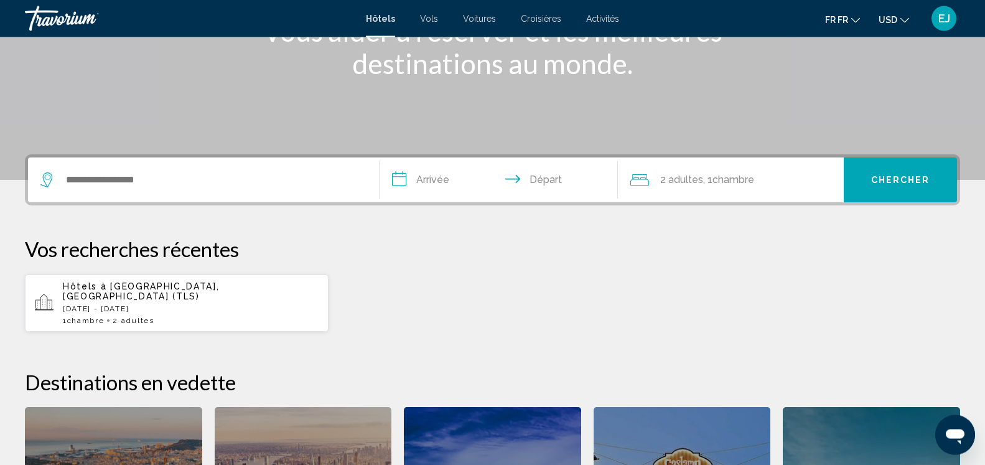
scroll to position [254, 0]
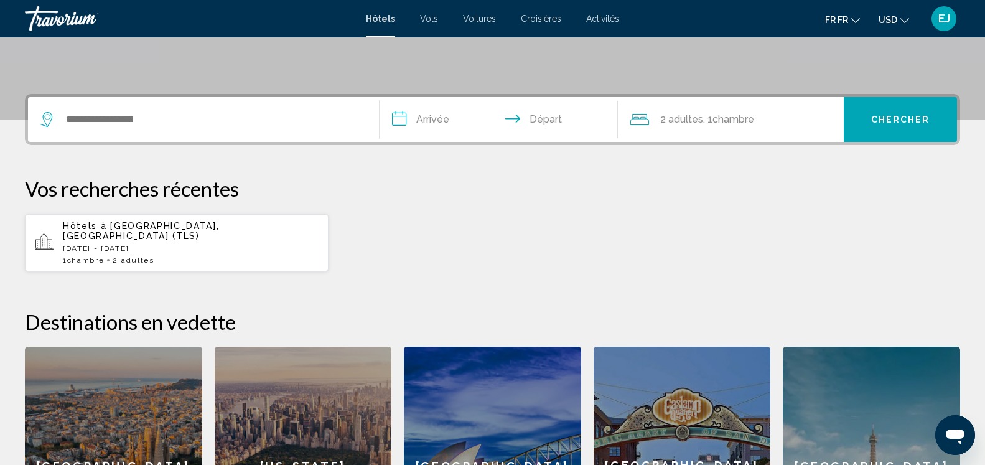
drag, startPoint x: 162, startPoint y: 227, endPoint x: 174, endPoint y: 227, distance: 11.8
click at [164, 227] on span "Toulouse, France (TLS)" at bounding box center [141, 231] width 156 height 20
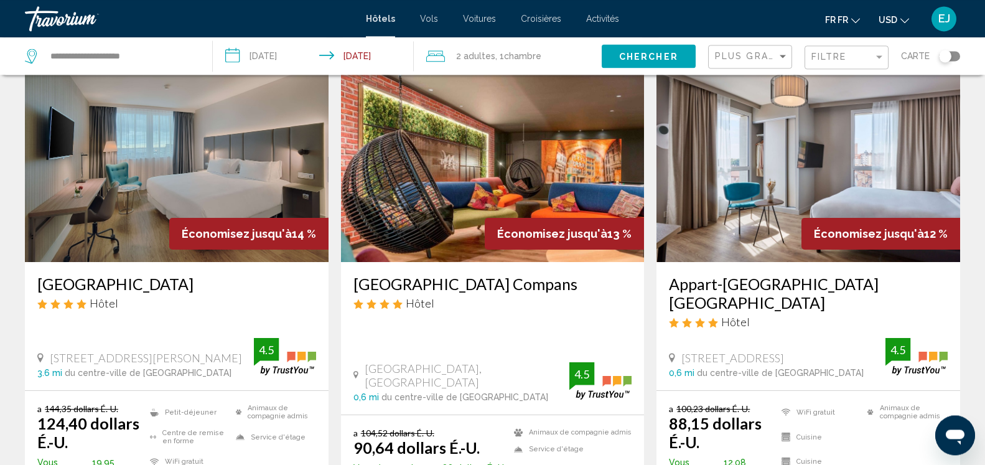
scroll to position [1016, 0]
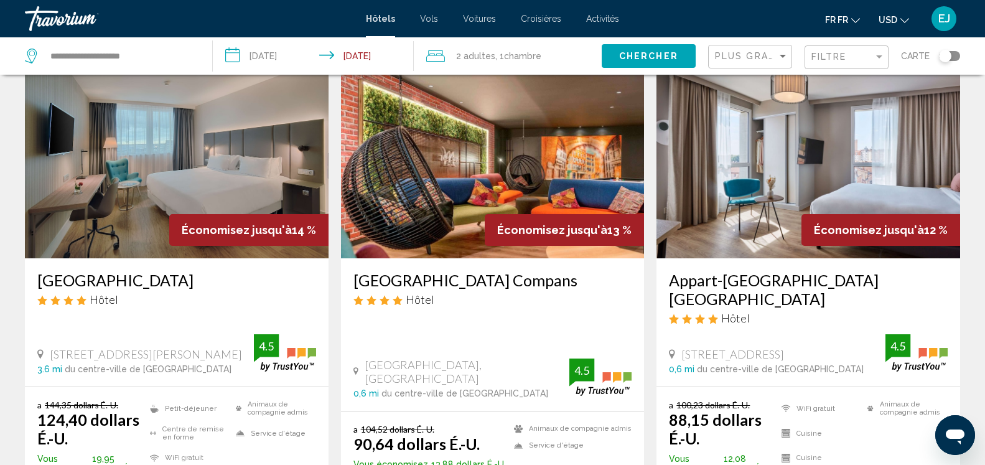
click at [431, 284] on h3 "[GEOGRAPHIC_DATA] Compans" at bounding box center [493, 280] width 279 height 19
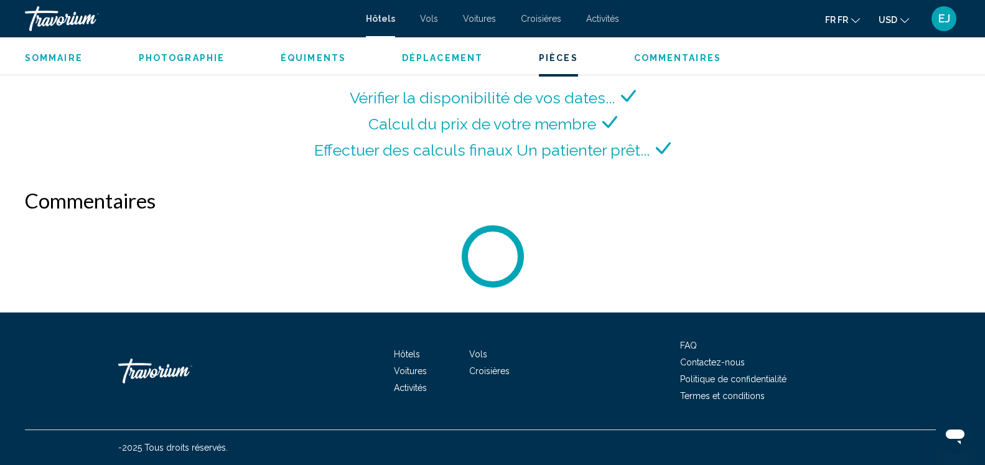
scroll to position [1712, 0]
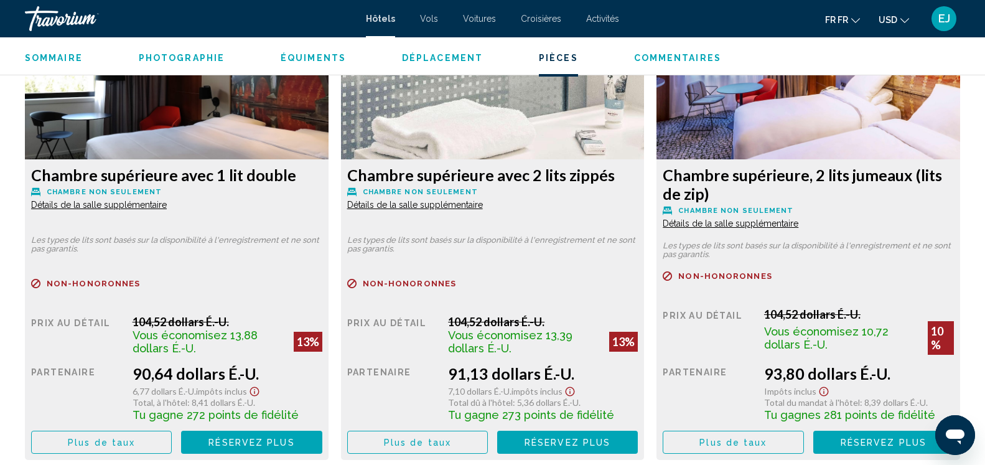
click at [909, 20] on icon "Changement de monnaie" at bounding box center [905, 20] width 9 height 5
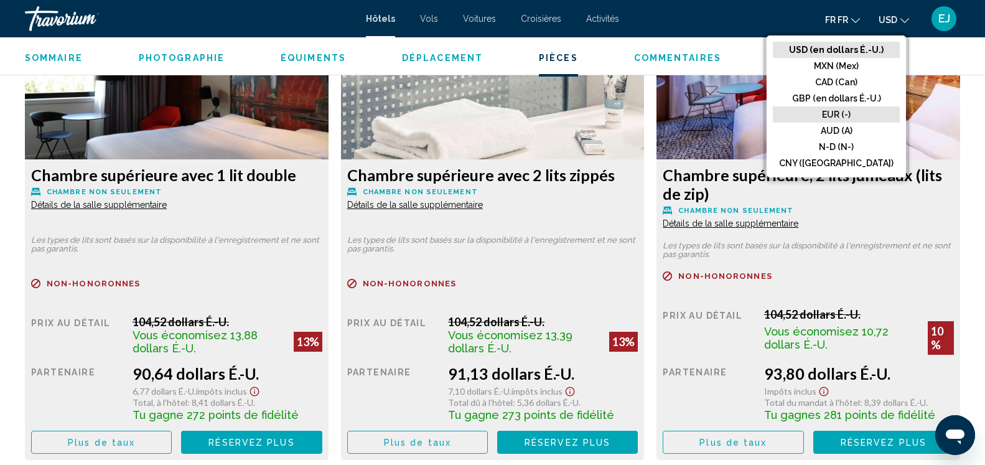
click at [850, 115] on button "EUR (-)" at bounding box center [836, 114] width 127 height 16
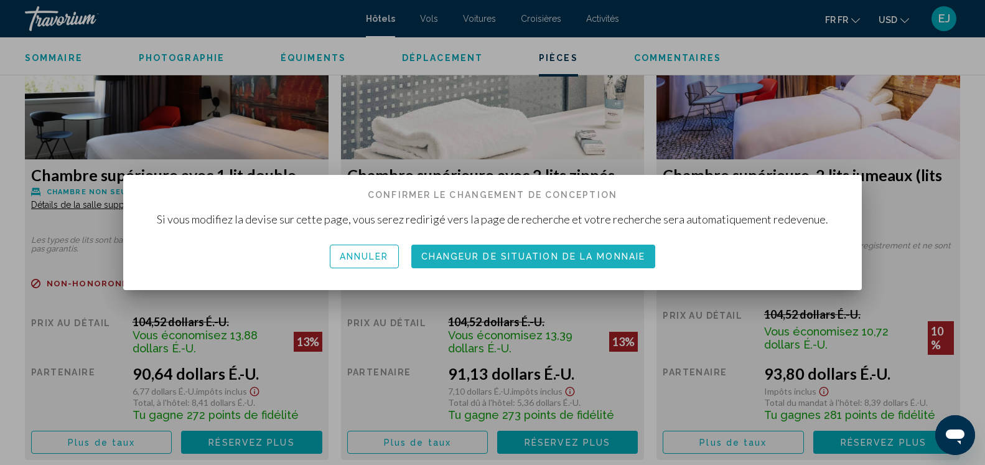
click at [509, 255] on span "Changeur de situation de la monnaie" at bounding box center [533, 257] width 225 height 10
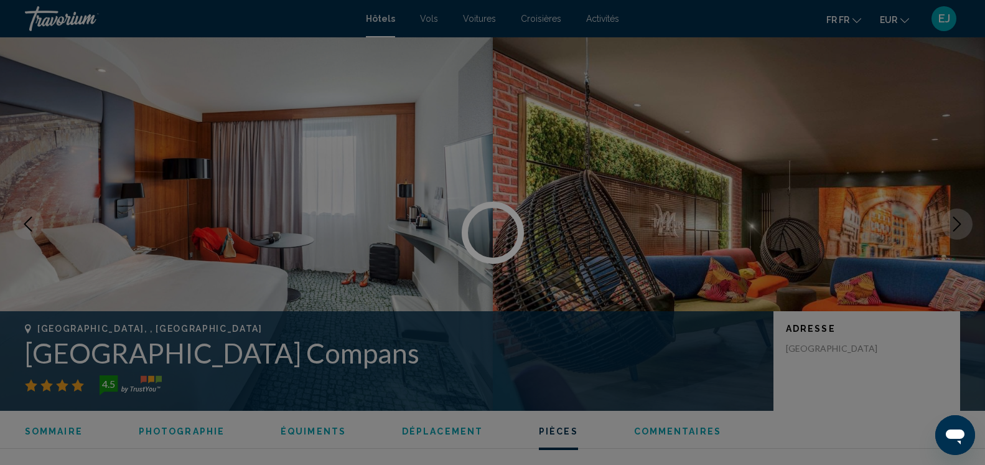
scroll to position [1712, 0]
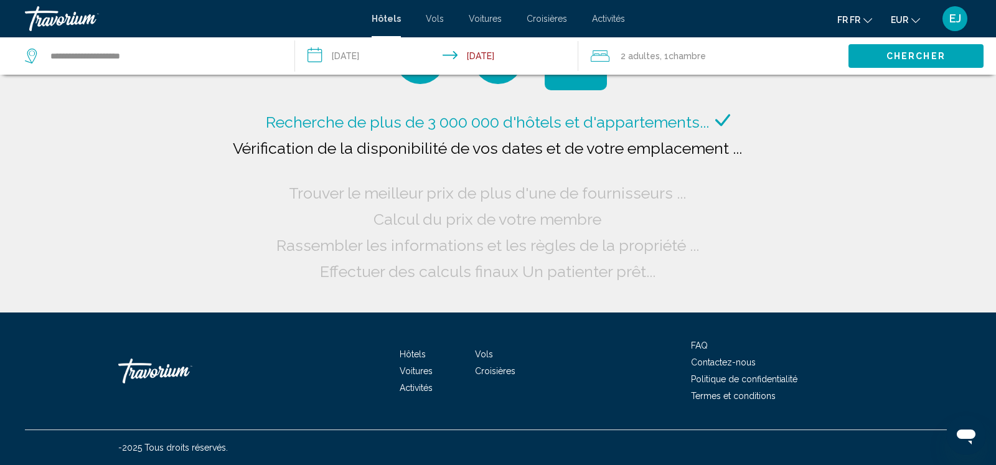
click at [345, 62] on input "**********" at bounding box center [439, 57] width 288 height 41
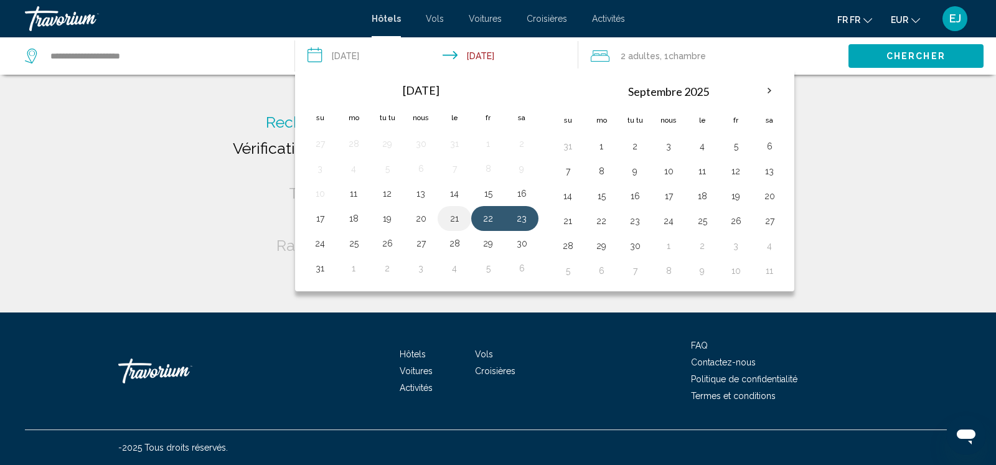
click at [448, 220] on button "21" at bounding box center [454, 218] width 20 height 17
click at [529, 219] on button "23" at bounding box center [522, 218] width 20 height 17
type input "**********"
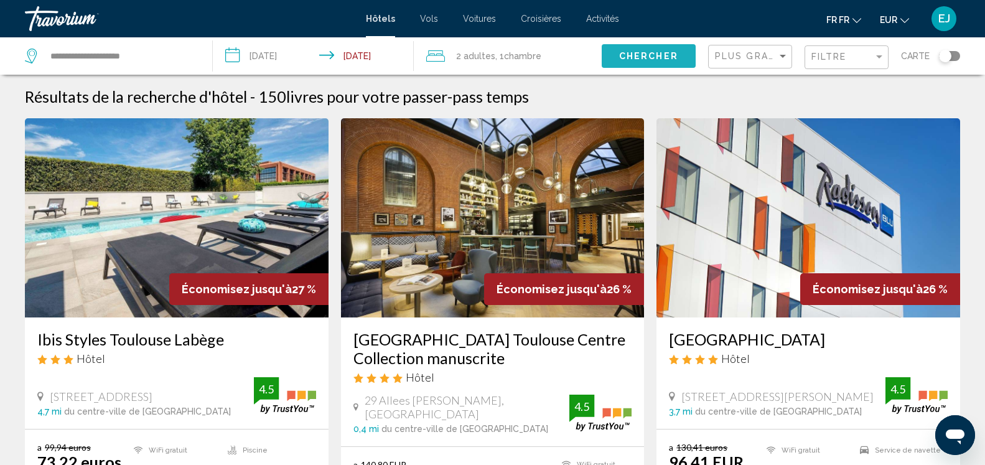
click at [655, 47] on button "Chercher" at bounding box center [649, 55] width 94 height 23
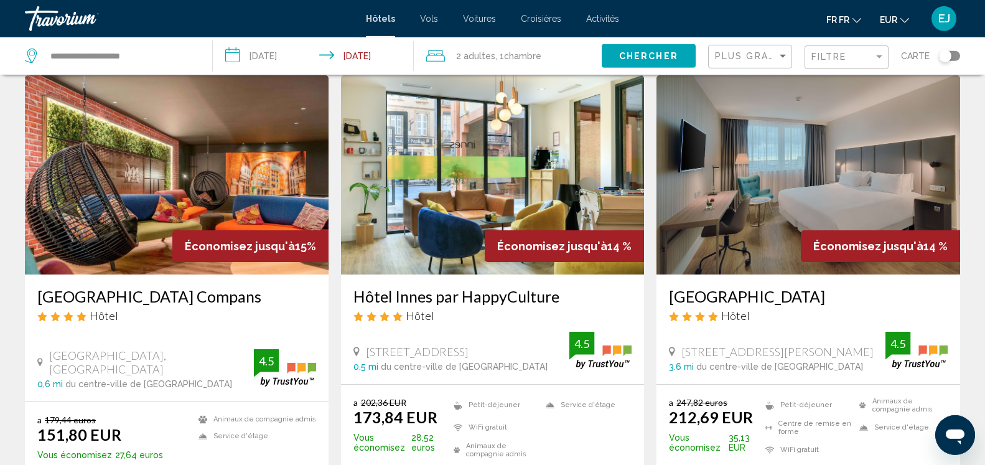
scroll to position [1016, 0]
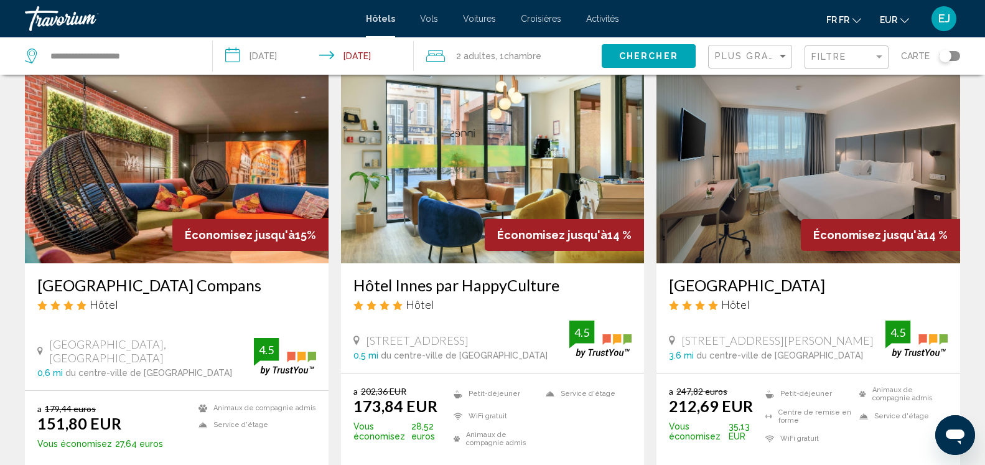
click at [161, 276] on h3 "Hôtel Mercure Toulouse Centre Compans" at bounding box center [176, 285] width 279 height 19
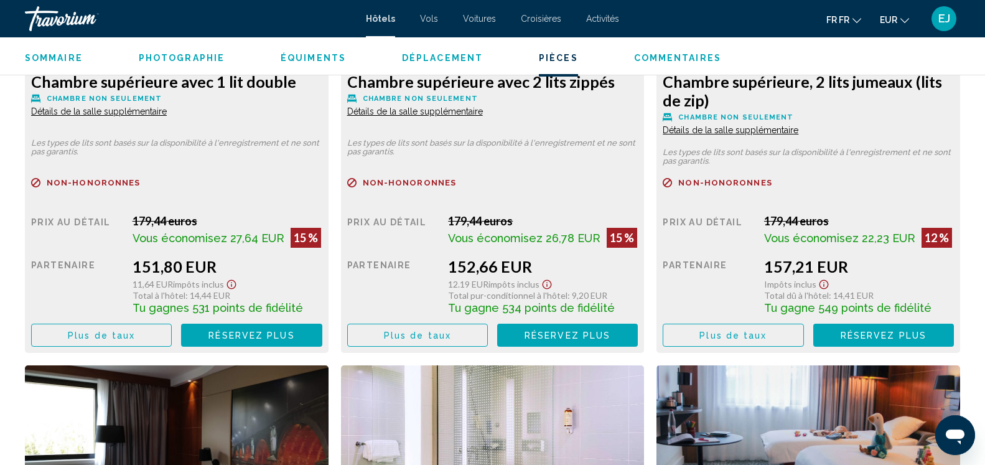
scroll to position [1839, 0]
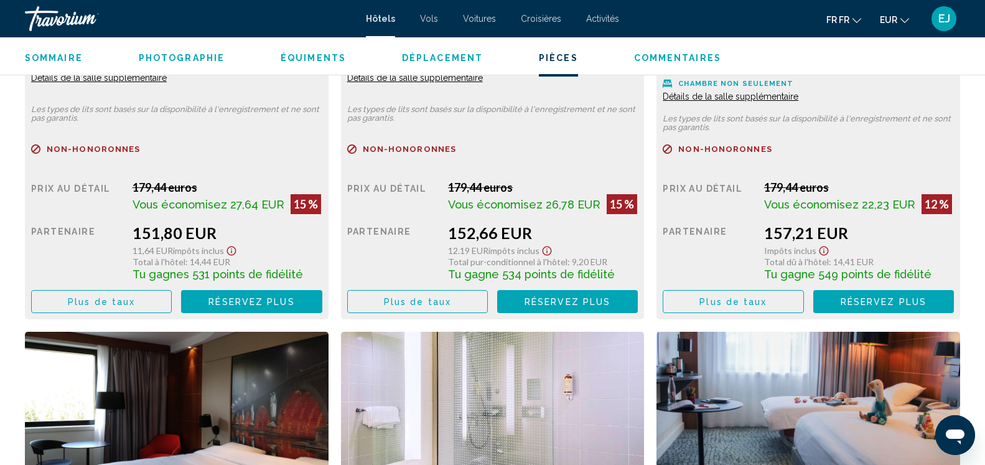
click at [238, 298] on span "Réservez plus" at bounding box center [252, 302] width 86 height 10
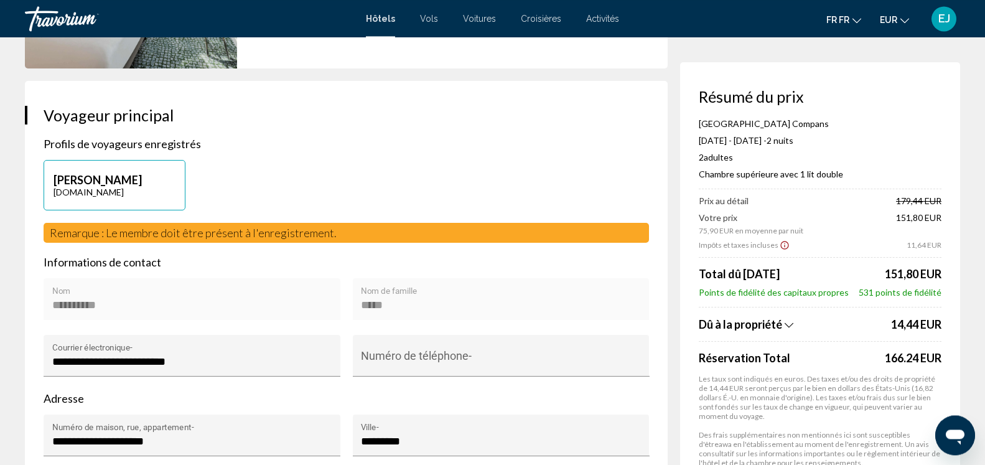
scroll to position [254, 0]
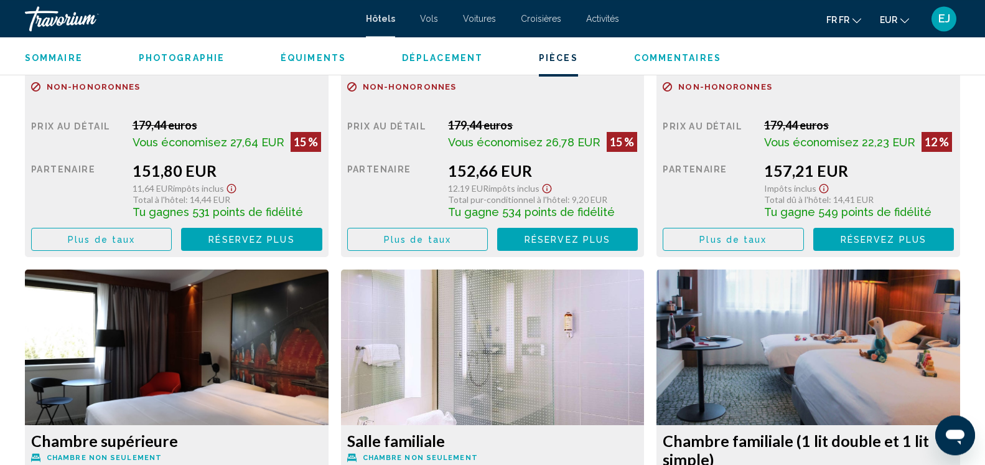
scroll to position [1970, 0]
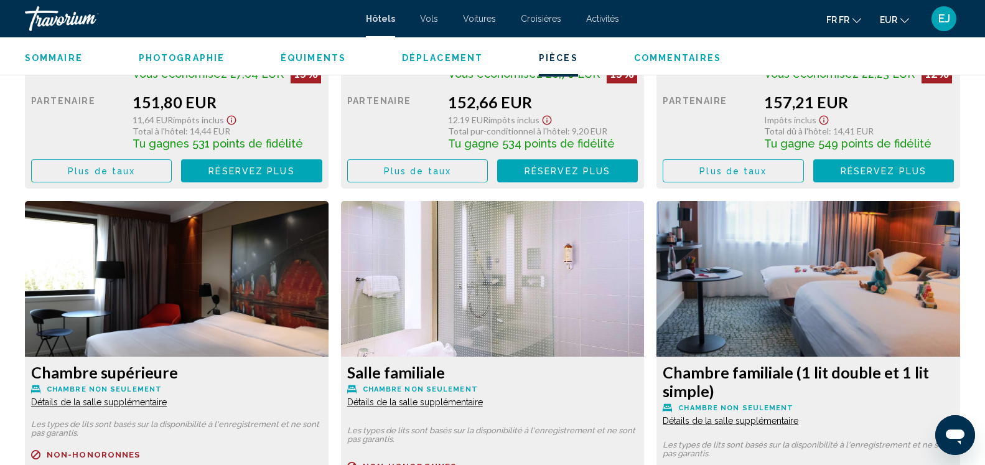
click at [116, 167] on span "Plus de taux" at bounding box center [101, 171] width 67 height 10
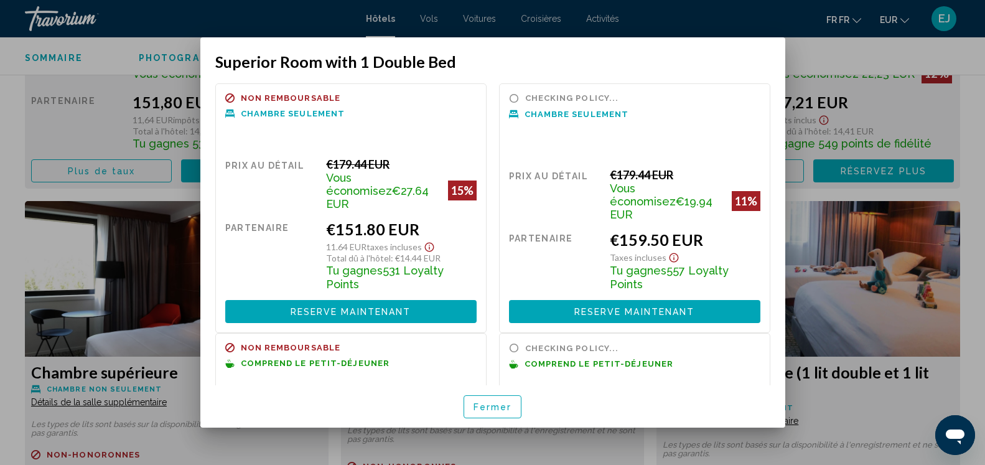
scroll to position [0, 0]
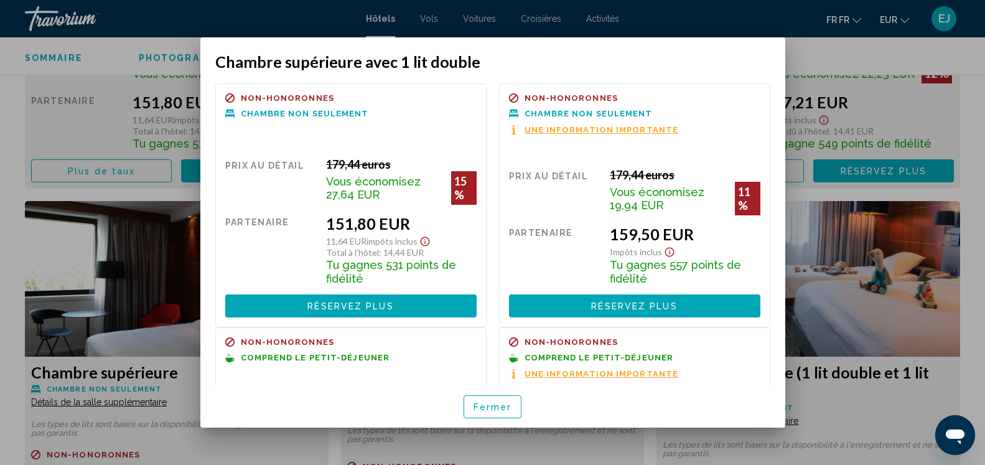
click at [567, 375] on span "Une information importante" at bounding box center [602, 374] width 154 height 8
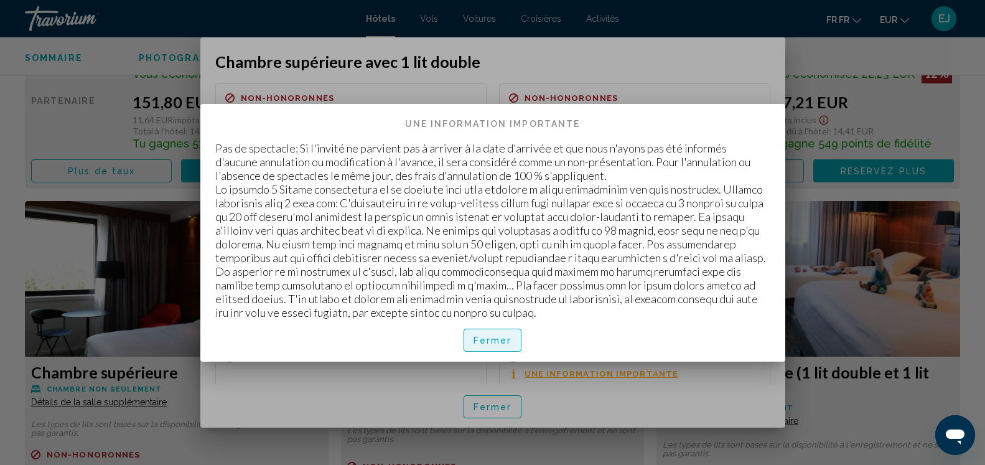
click at [480, 332] on button "Fermer" at bounding box center [493, 340] width 59 height 23
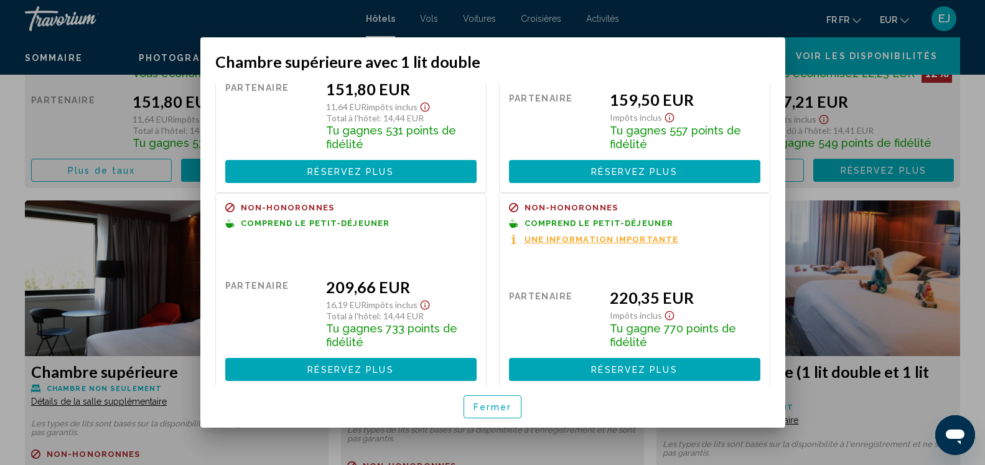
scroll to position [140, 0]
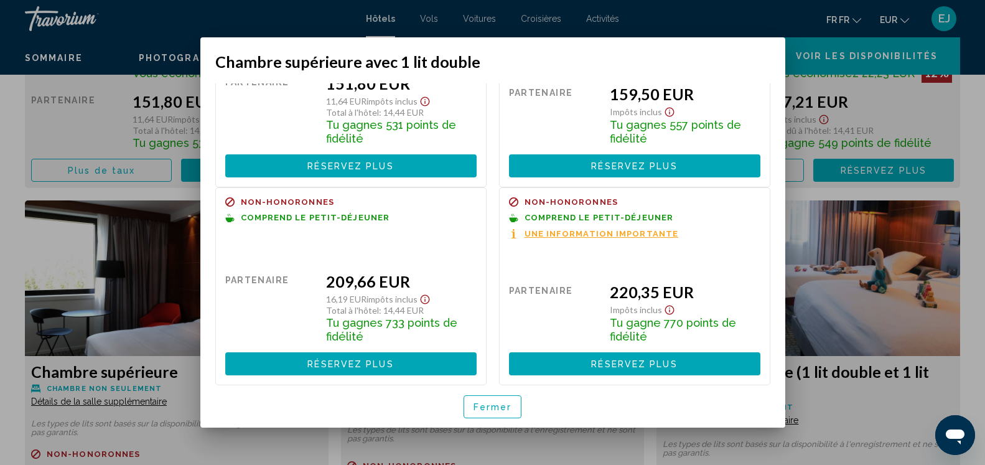
click at [542, 235] on span "Une information importante" at bounding box center [602, 234] width 154 height 8
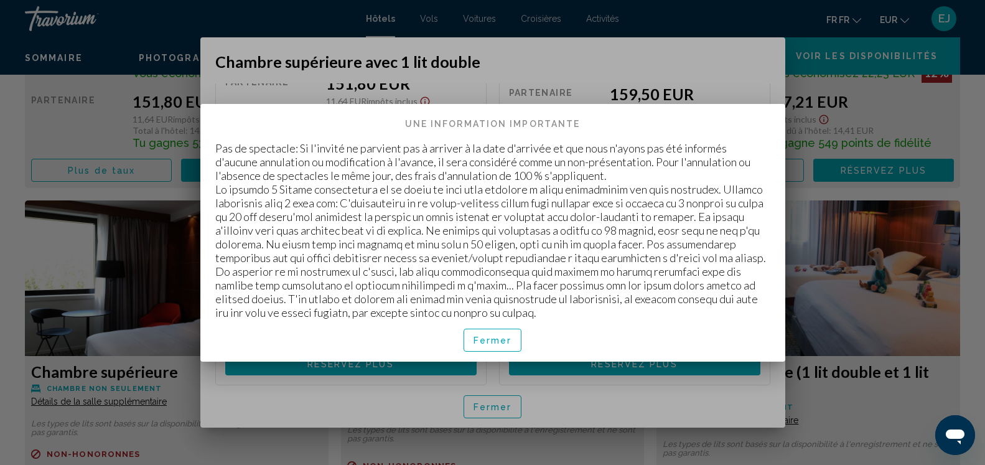
click at [472, 337] on button "Fermer" at bounding box center [493, 340] width 59 height 23
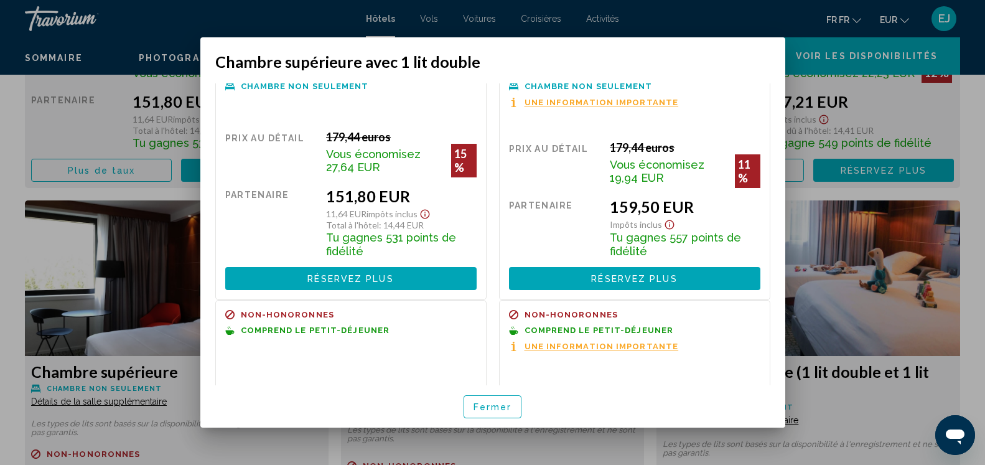
scroll to position [0, 0]
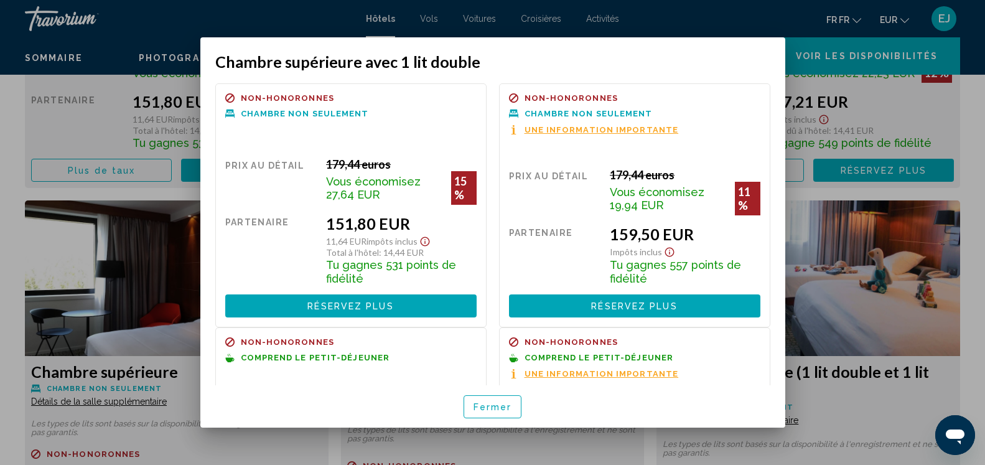
click at [574, 375] on span "Une information importante" at bounding box center [602, 374] width 154 height 8
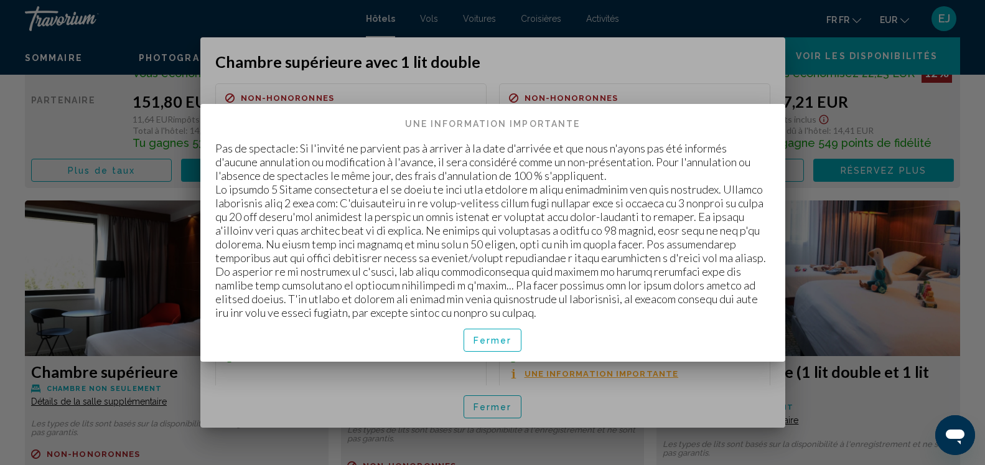
click at [482, 332] on button "Fermer" at bounding box center [493, 340] width 59 height 23
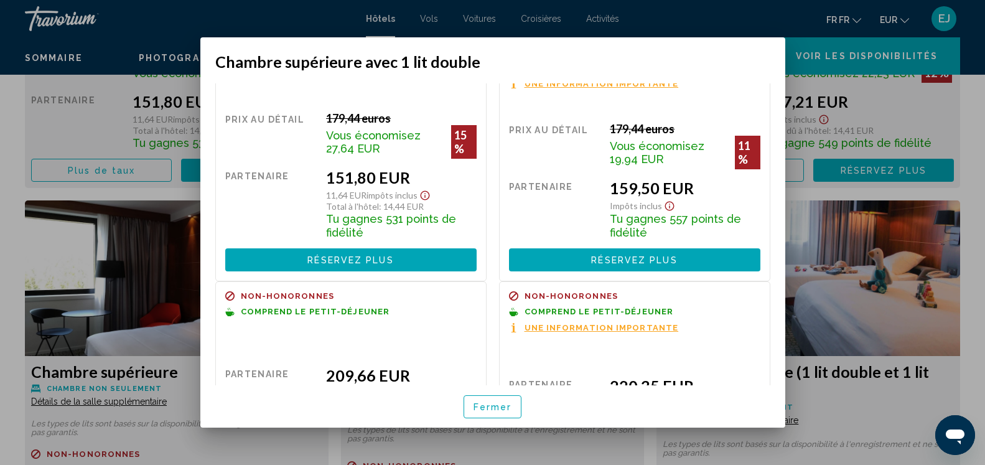
scroll to position [140, 0]
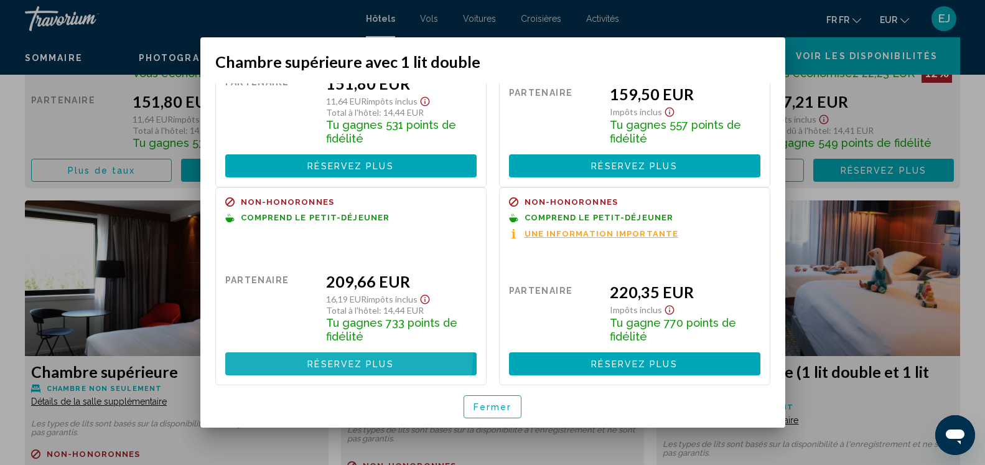
click at [349, 359] on span "Réservez plus disponible" at bounding box center [351, 364] width 86 height 10
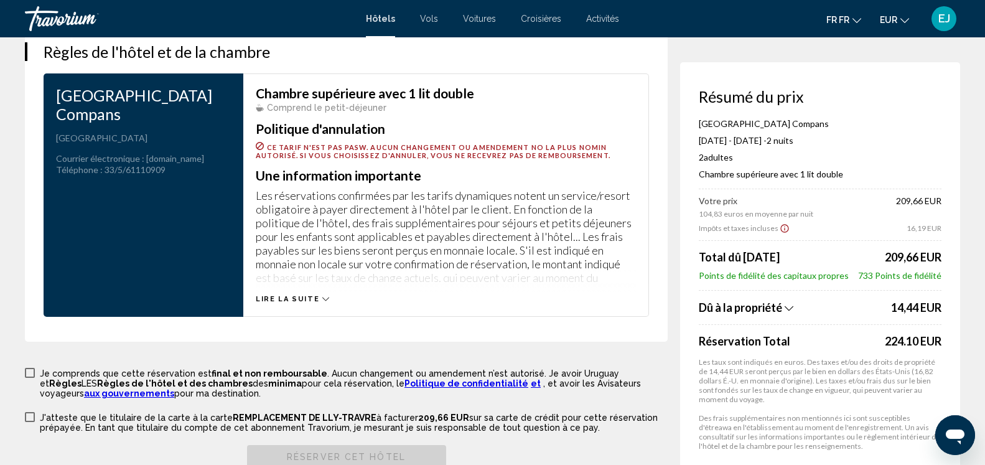
scroll to position [1651, 0]
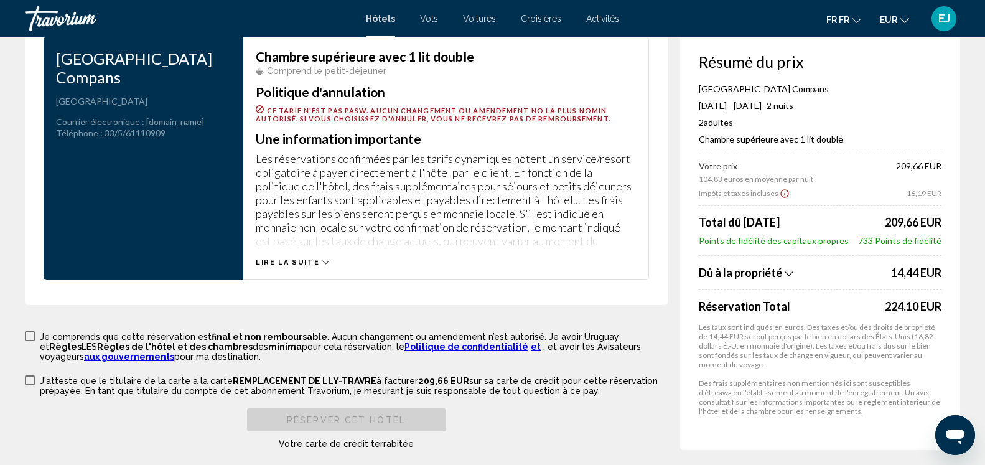
click at [322, 266] on icon "Principaux contenus" at bounding box center [325, 262] width 7 height 7
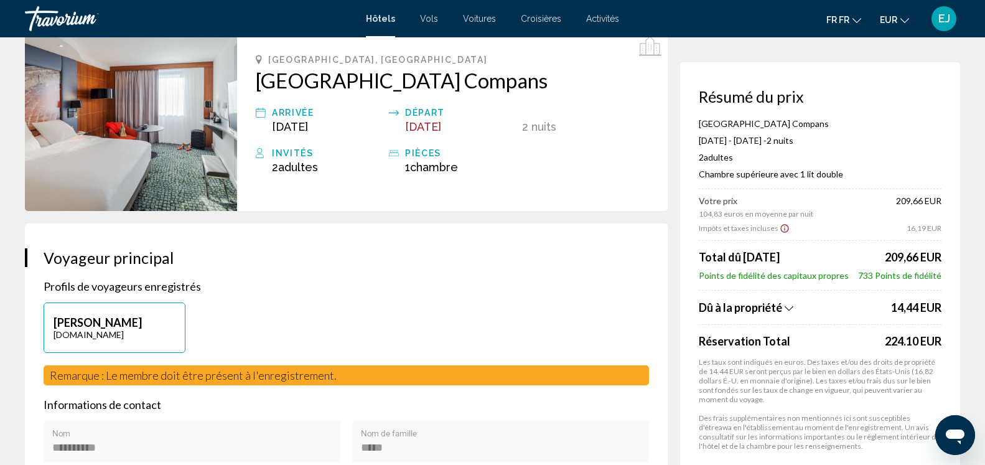
scroll to position [127, 0]
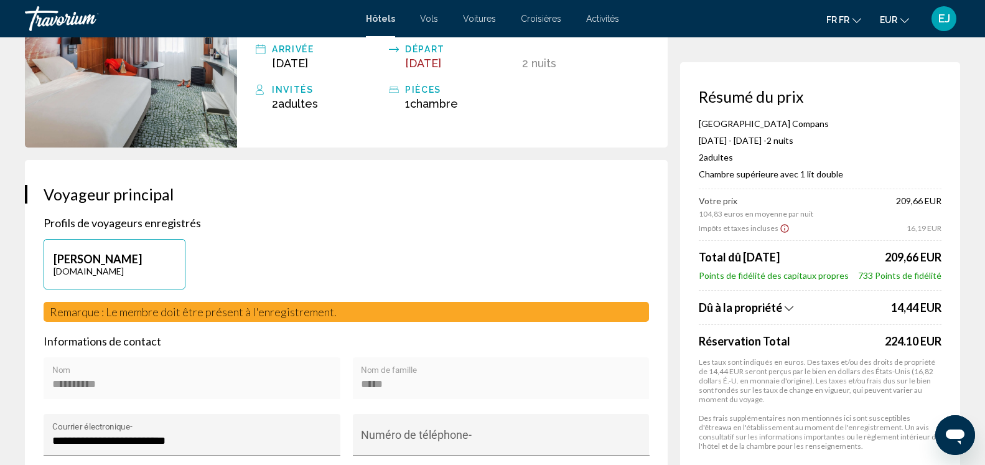
click at [791, 309] on icon "Ventilation des taxes et taxes" at bounding box center [789, 308] width 9 height 11
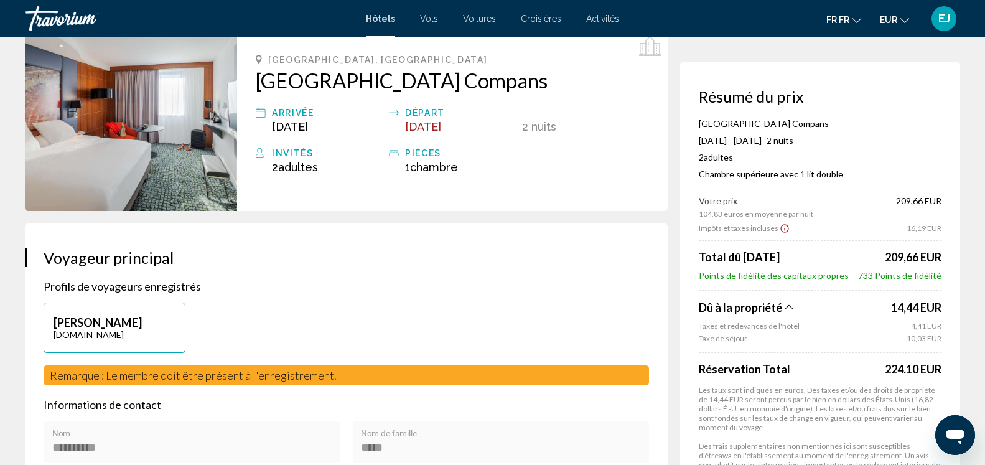
scroll to position [0, 0]
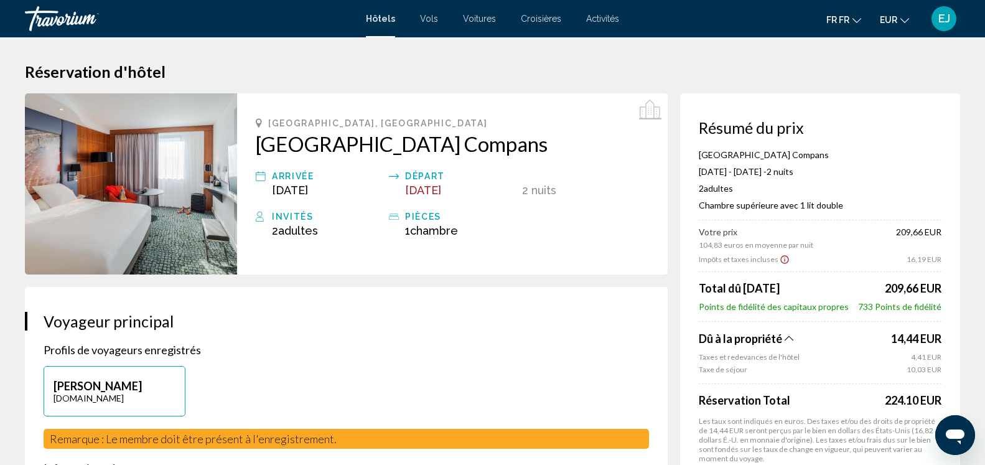
click at [292, 219] on div "Invités" at bounding box center [327, 216] width 111 height 15
click at [291, 228] on span "Adultes" at bounding box center [298, 230] width 40 height 13
click at [646, 111] on icon "Principaux contenus" at bounding box center [650, 110] width 22 height 20
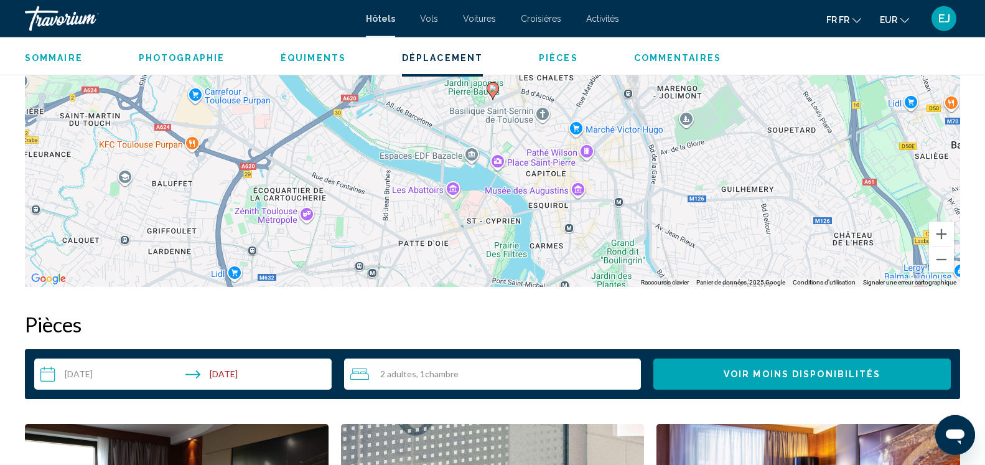
scroll to position [1350, 0]
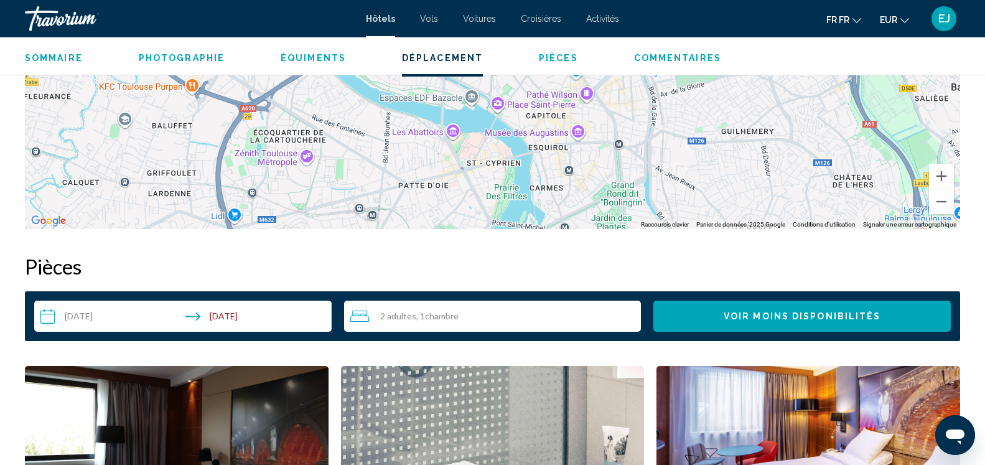
click at [410, 307] on div "2 Adultes adultes , 1 Chambre des pièces" at bounding box center [495, 316] width 291 height 31
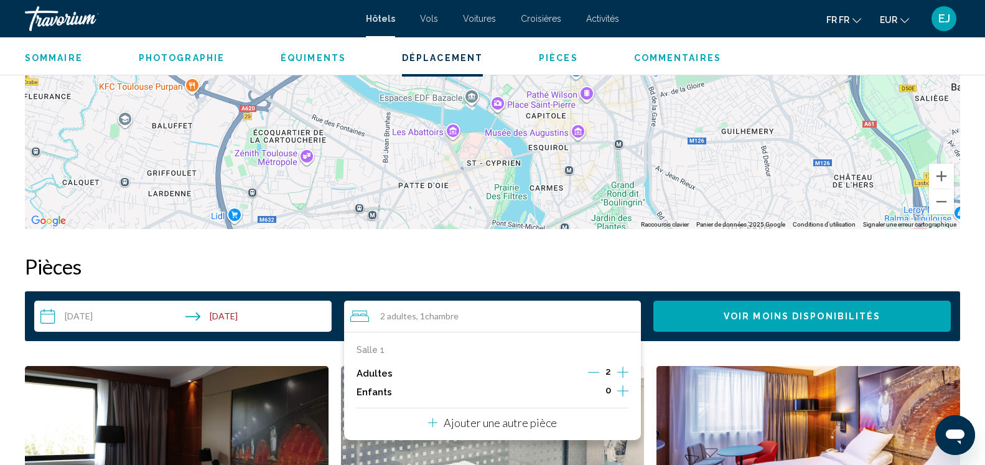
click at [593, 369] on icon "Décrément des adultes" at bounding box center [593, 372] width 11 height 11
click at [592, 309] on div "1 Adultes adultes , 1 Chambre des pièces" at bounding box center [495, 316] width 291 height 15
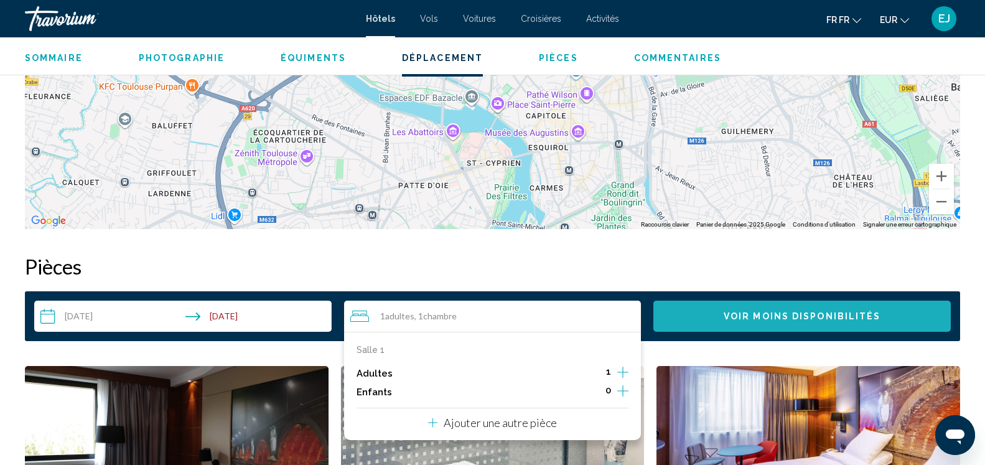
click at [771, 313] on span "Voir moins disponibilités" at bounding box center [802, 317] width 157 height 10
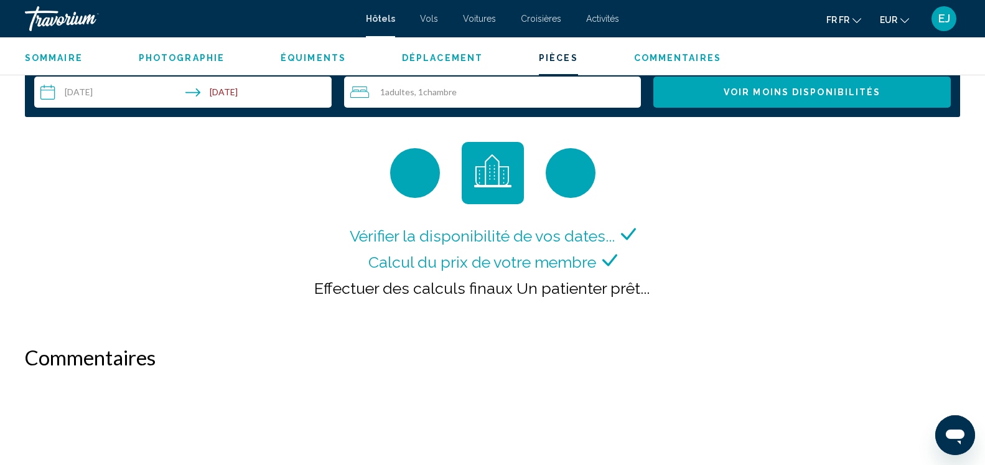
scroll to position [1592, 0]
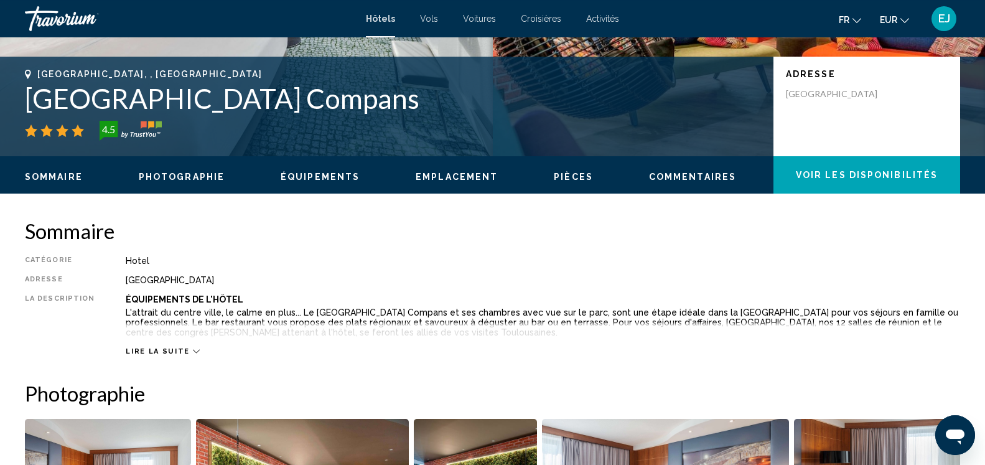
scroll to position [381, 0]
click at [832, 174] on span "Voir les disponibilités" at bounding box center [867, 176] width 142 height 10
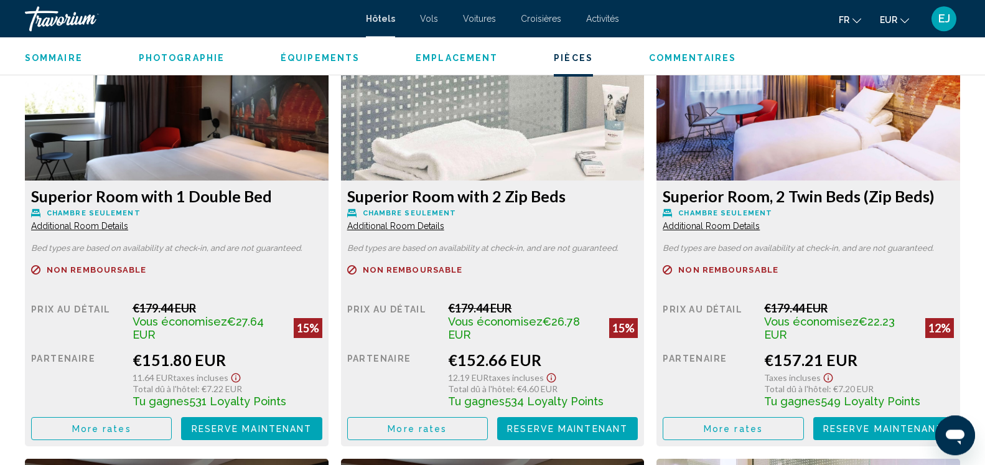
scroll to position [1719, 0]
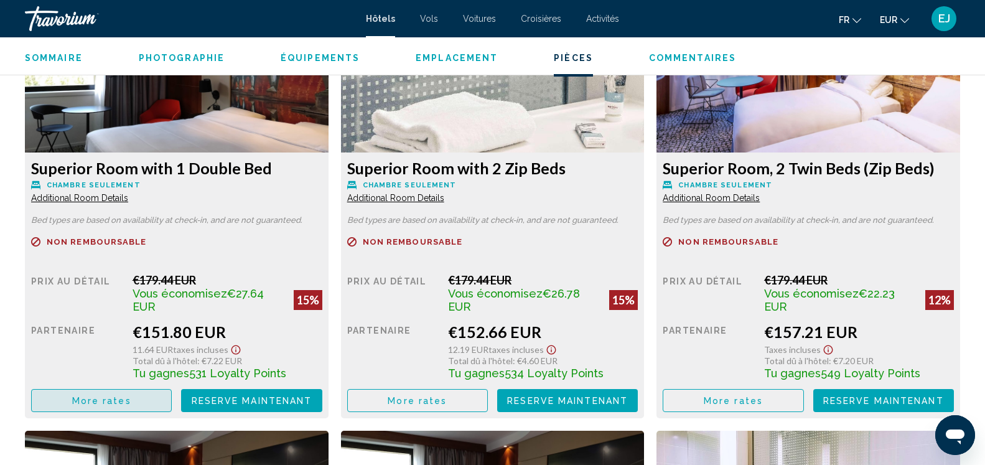
click at [131, 397] on button "More rates" at bounding box center [101, 400] width 141 height 23
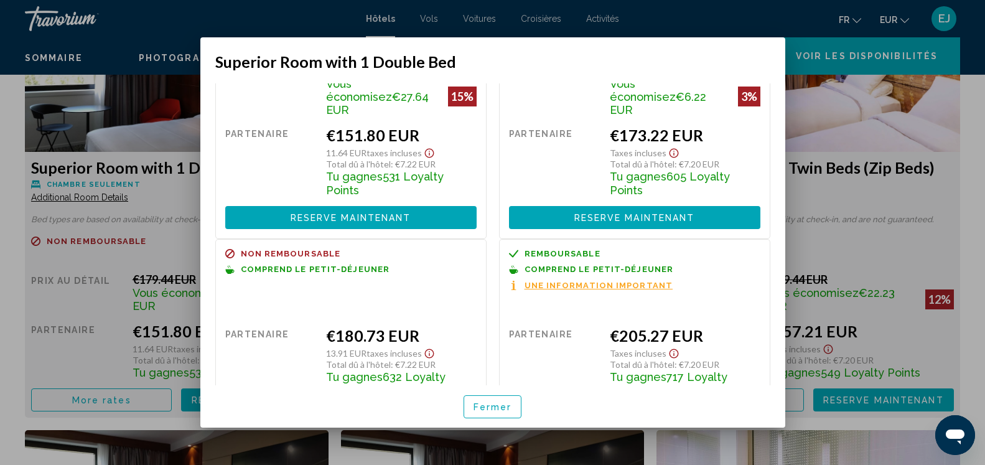
scroll to position [138, 0]
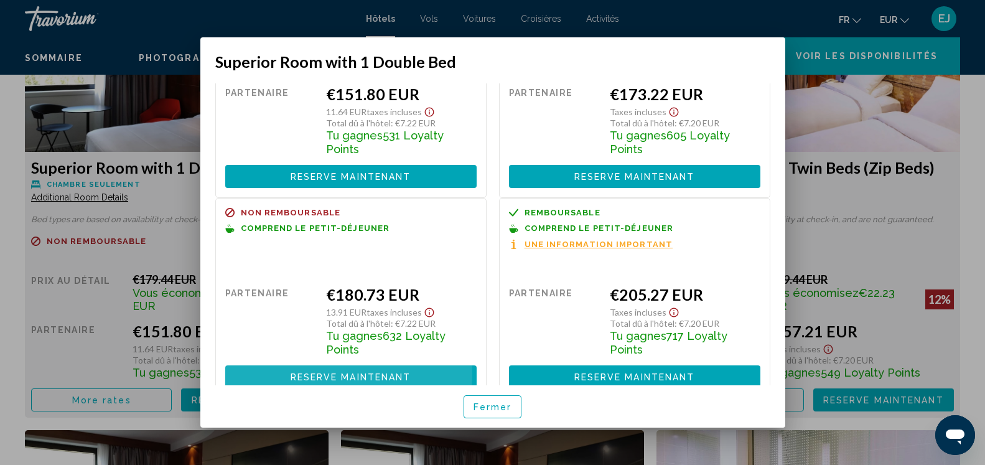
click at [347, 372] on span "Reserve maintenant" at bounding box center [351, 377] width 121 height 10
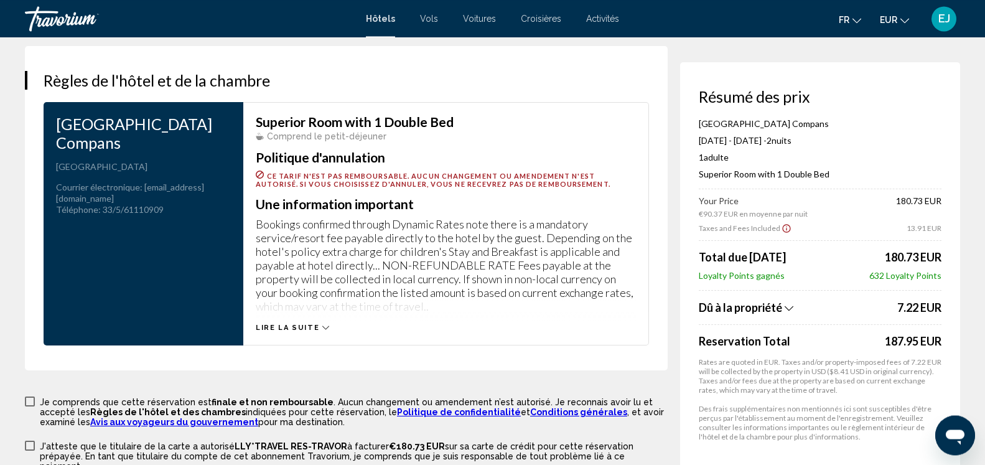
scroll to position [1587, 0]
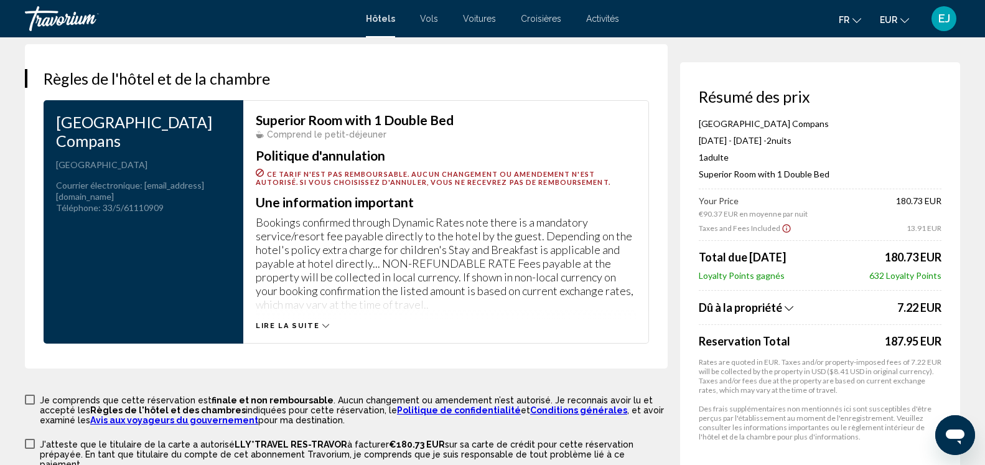
click at [327, 324] on div "Lire la suite" at bounding box center [446, 313] width 380 height 34
drag, startPoint x: 326, startPoint y: 329, endPoint x: 312, endPoint y: 329, distance: 13.7
click at [319, 329] on div "Lire la suite" at bounding box center [446, 313] width 380 height 34
click at [313, 329] on span "Lire la suite" at bounding box center [287, 326] width 63 height 8
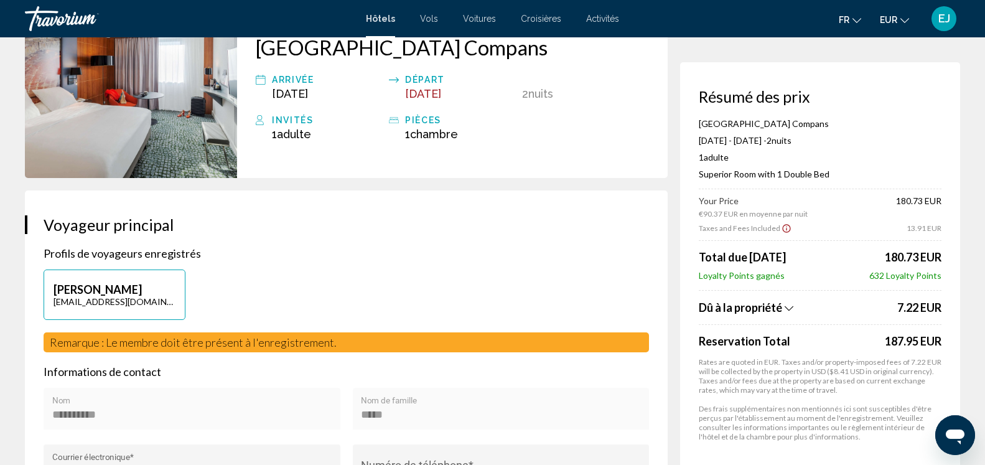
scroll to position [0, 0]
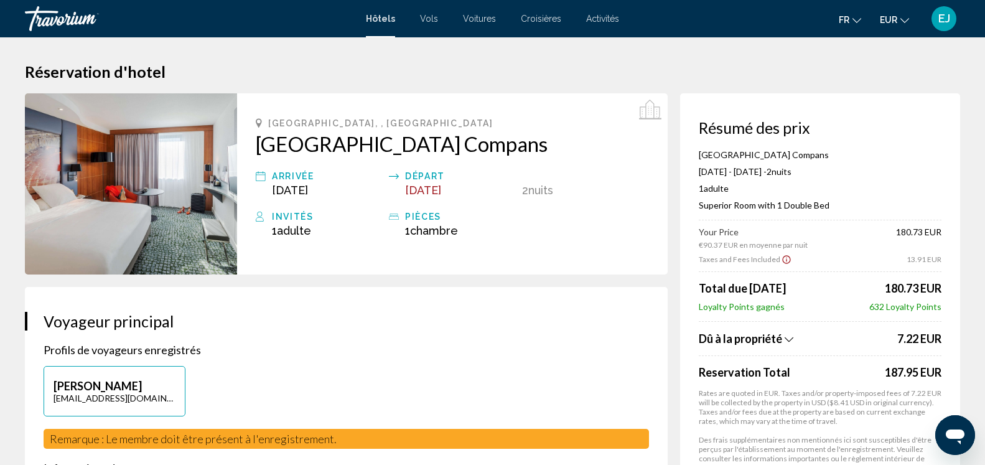
click at [788, 337] on icon "Show Taxes and Fees breakdown" at bounding box center [789, 339] width 9 height 11
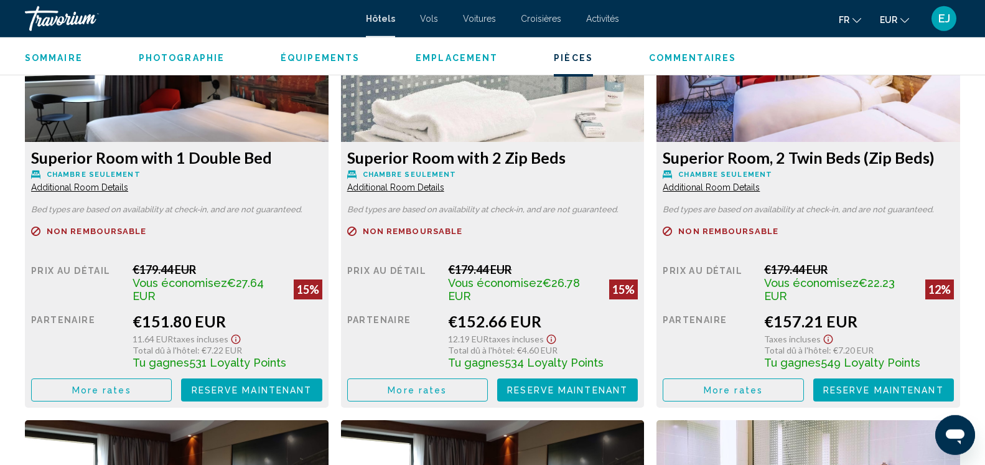
scroll to position [1731, 0]
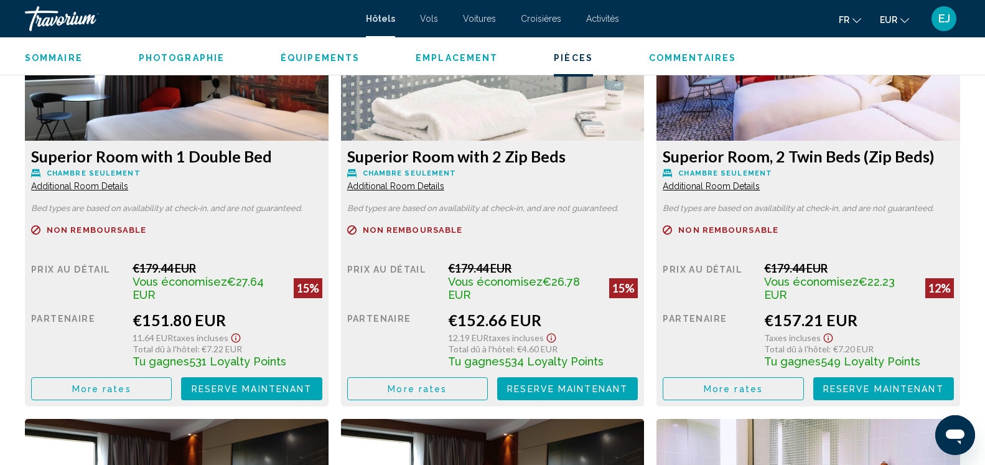
click at [103, 187] on span "Additional Room Details" at bounding box center [79, 186] width 97 height 10
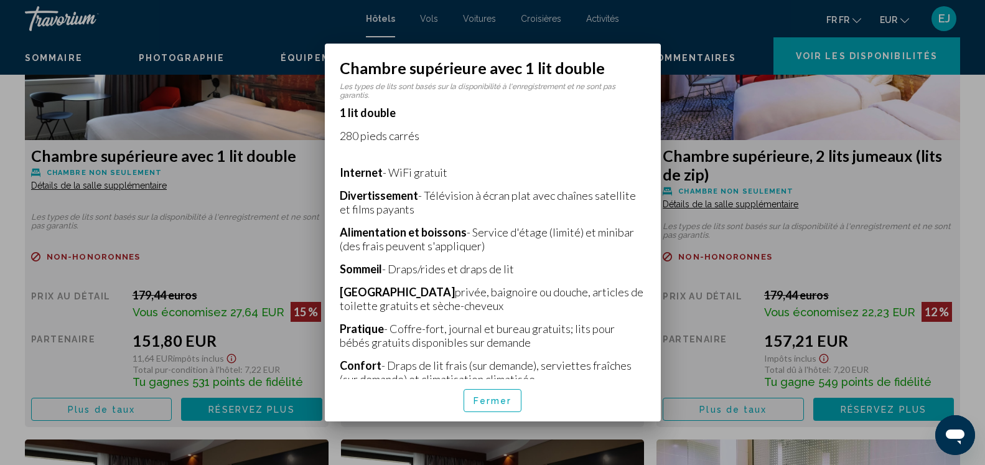
scroll to position [73, 0]
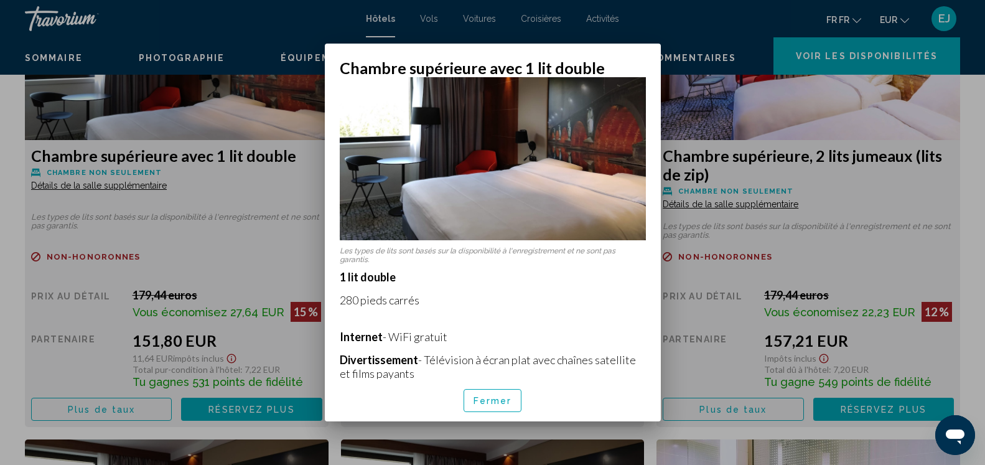
click at [496, 402] on span "Fermer" at bounding box center [493, 401] width 39 height 10
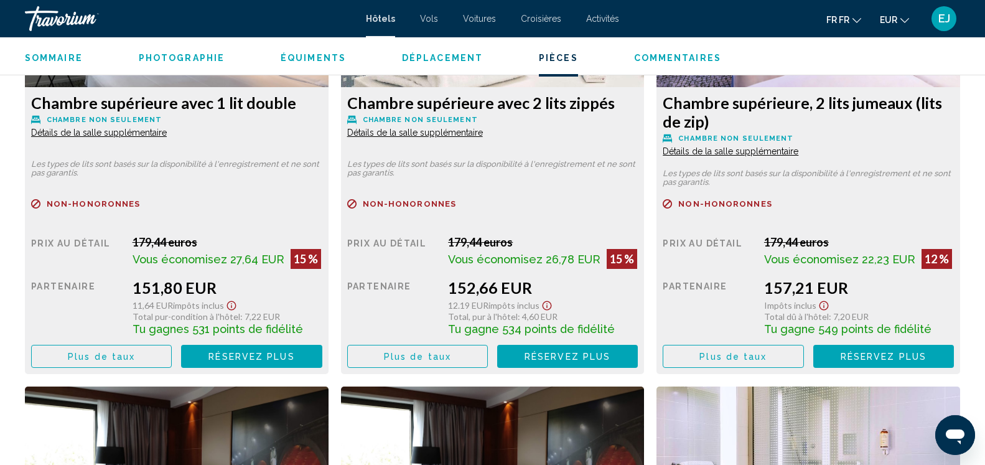
scroll to position [1858, 0]
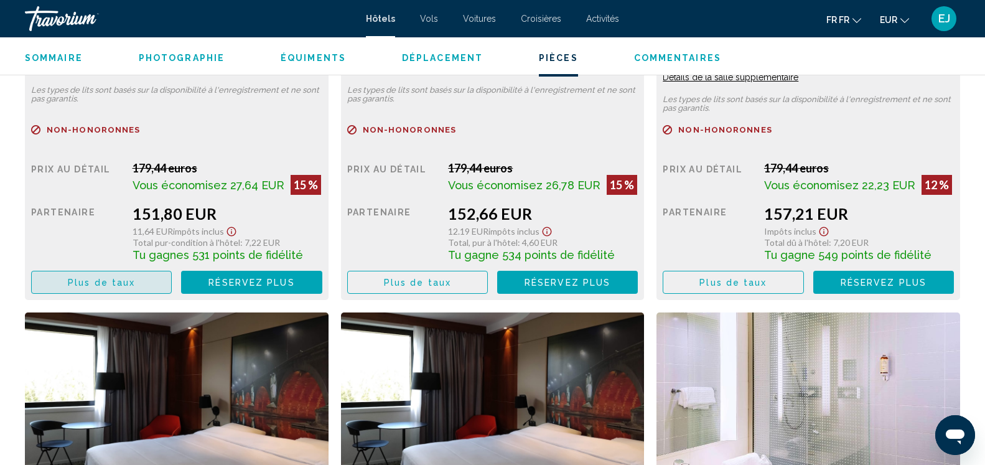
click at [144, 288] on button "Plus de taux" at bounding box center [101, 282] width 141 height 23
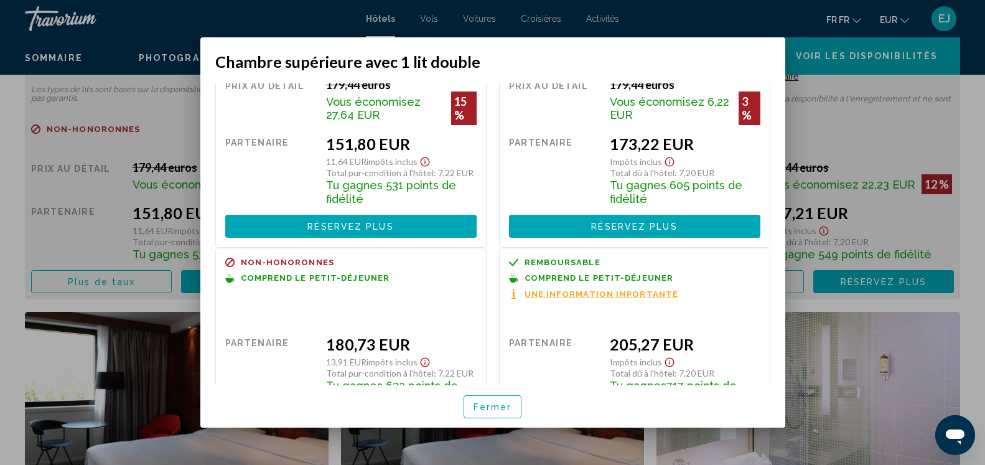
scroll to position [145, 0]
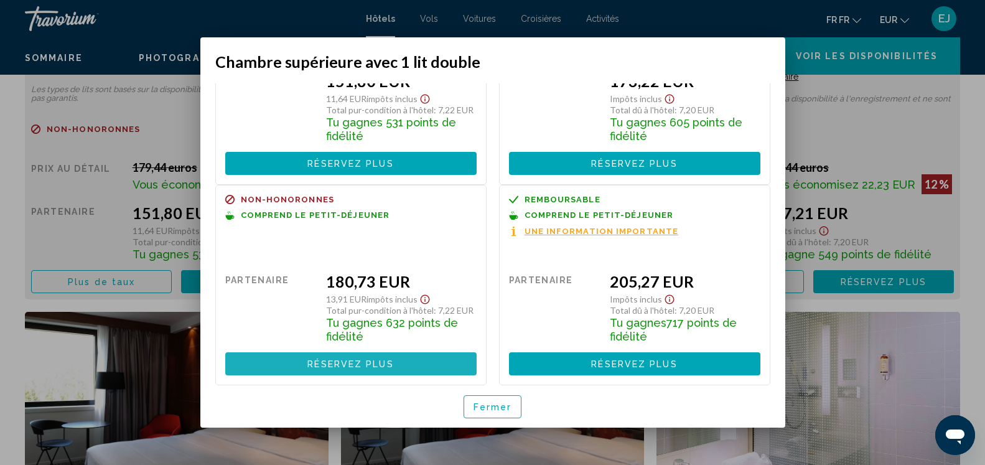
click at [377, 367] on span "Réservez plus" at bounding box center [351, 364] width 86 height 10
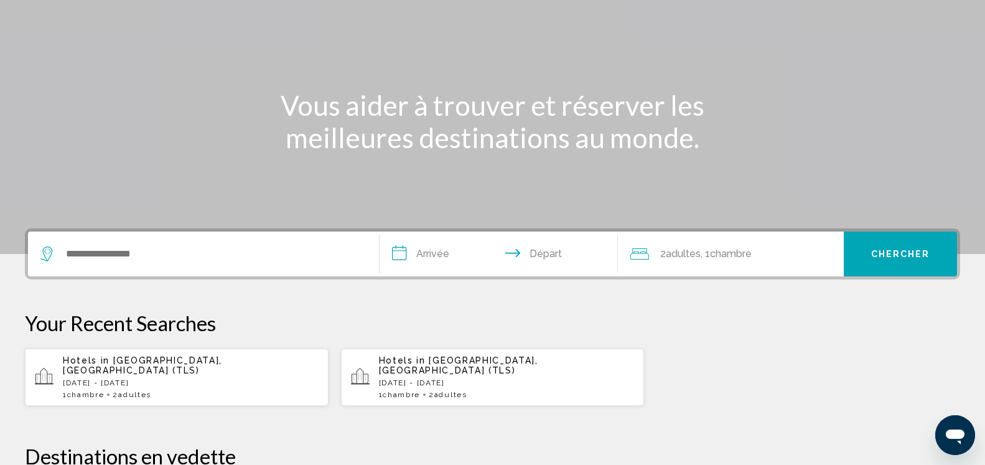
scroll to position [190, 0]
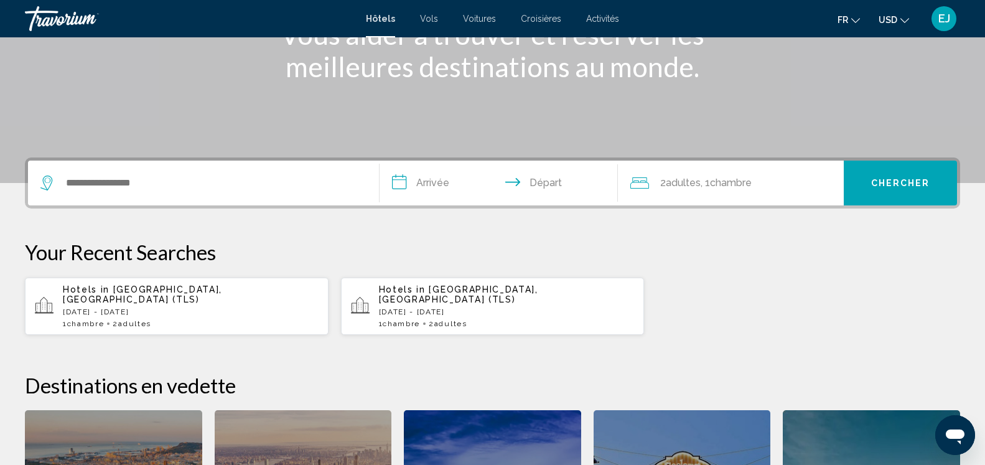
click at [477, 308] on p "Fri, 22 Aug - Sat, 23 Aug" at bounding box center [507, 312] width 256 height 9
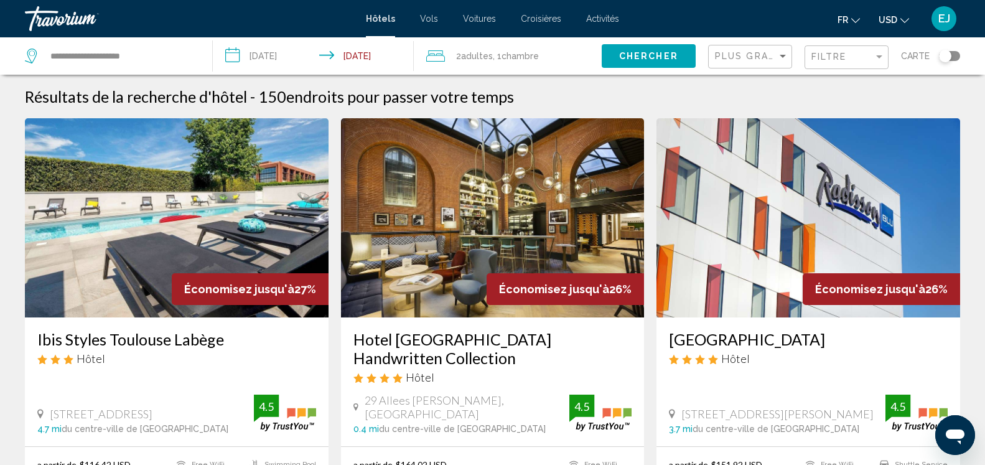
click at [908, 22] on icon "Change currency" at bounding box center [905, 20] width 9 height 9
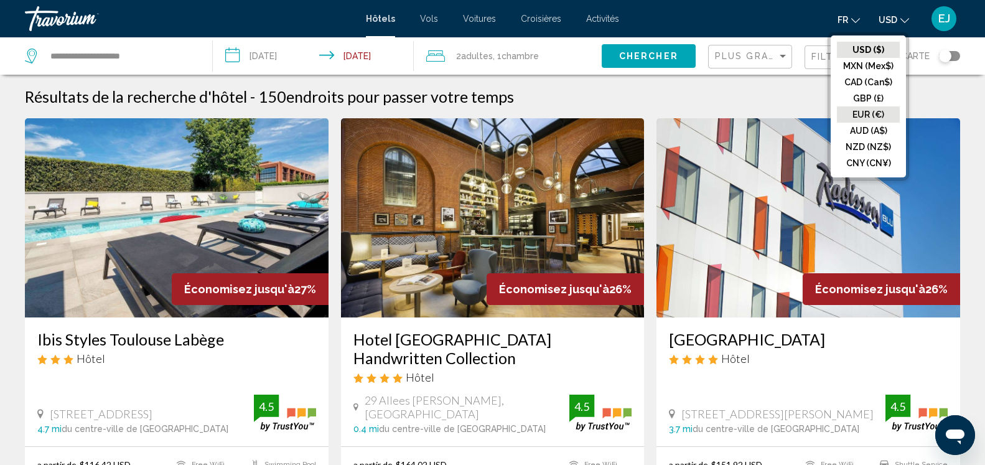
click at [877, 115] on button "EUR (€)" at bounding box center [868, 114] width 63 height 16
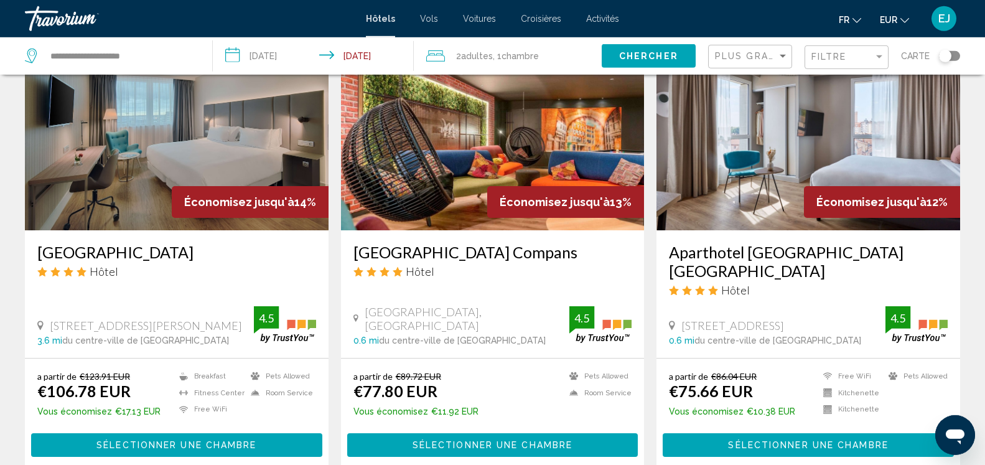
scroll to position [1016, 0]
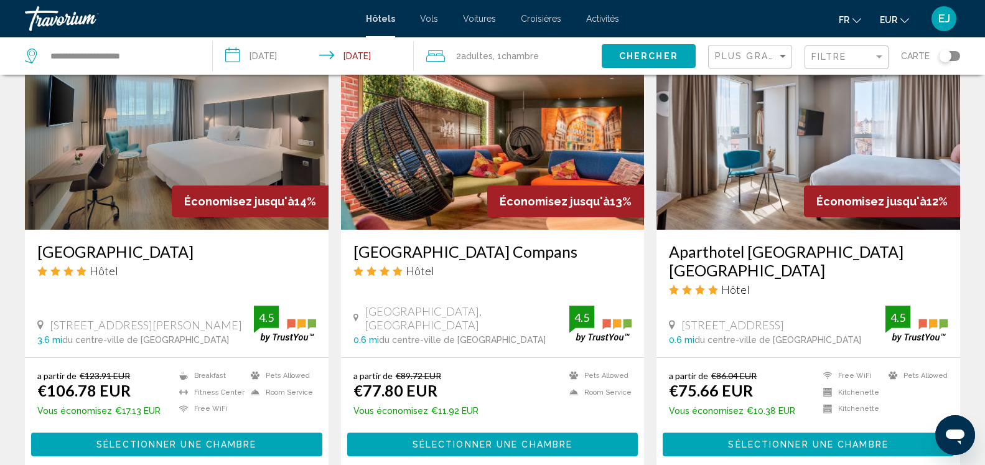
click at [532, 253] on h3 "[GEOGRAPHIC_DATA] Compans" at bounding box center [493, 251] width 279 height 19
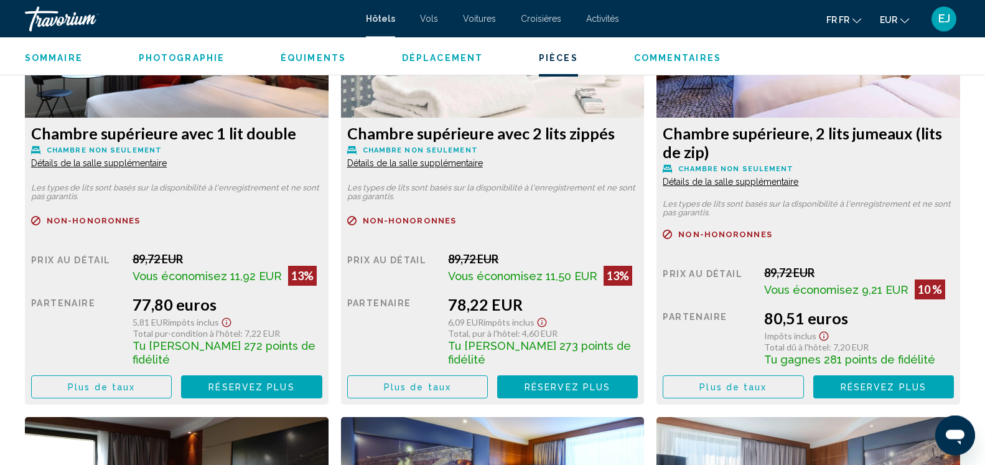
scroll to position [1775, 0]
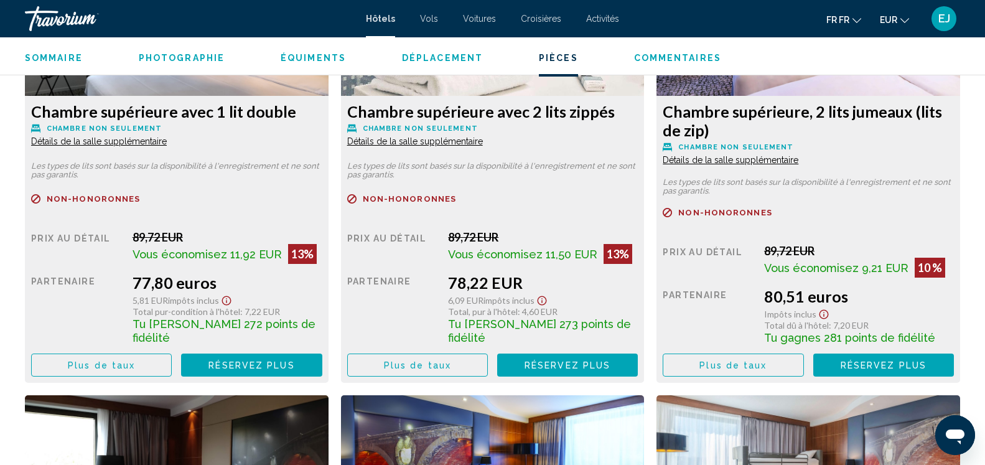
click at [115, 369] on span "Plus de taux" at bounding box center [101, 365] width 67 height 10
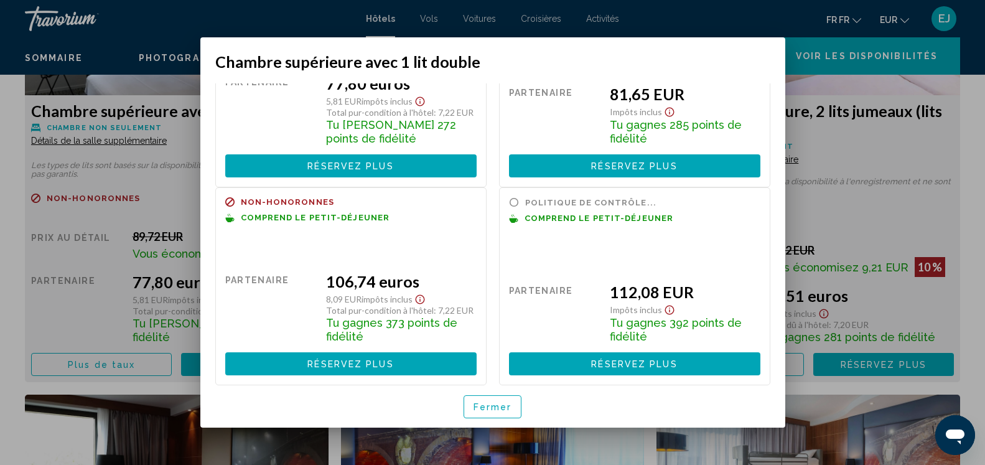
scroll to position [0, 0]
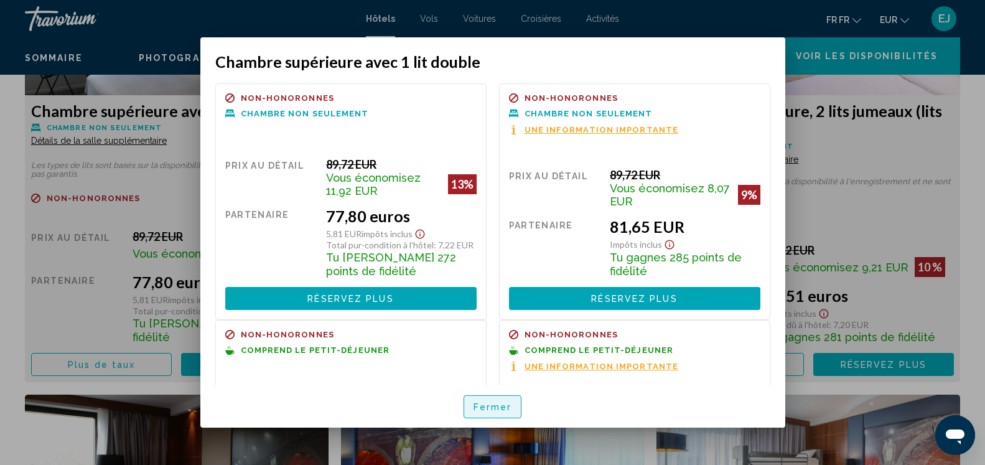
click at [492, 411] on span "Fermer" at bounding box center [493, 407] width 39 height 10
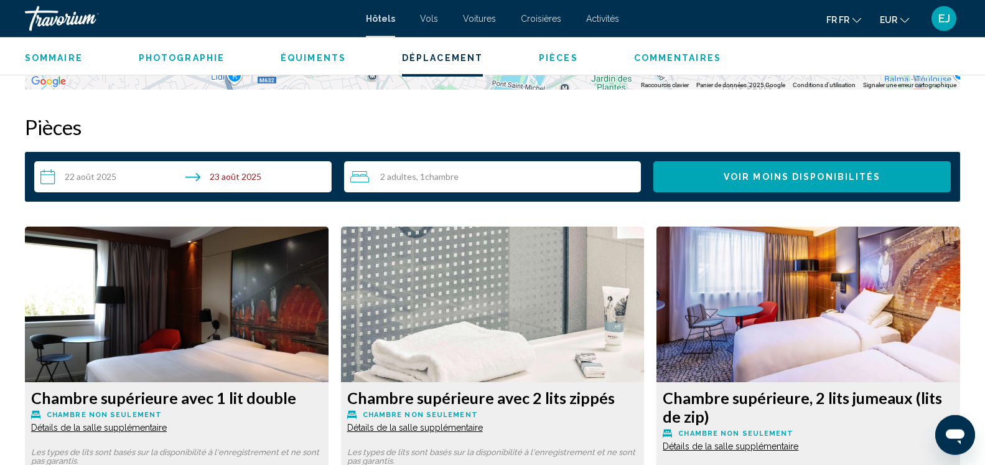
scroll to position [1459, 0]
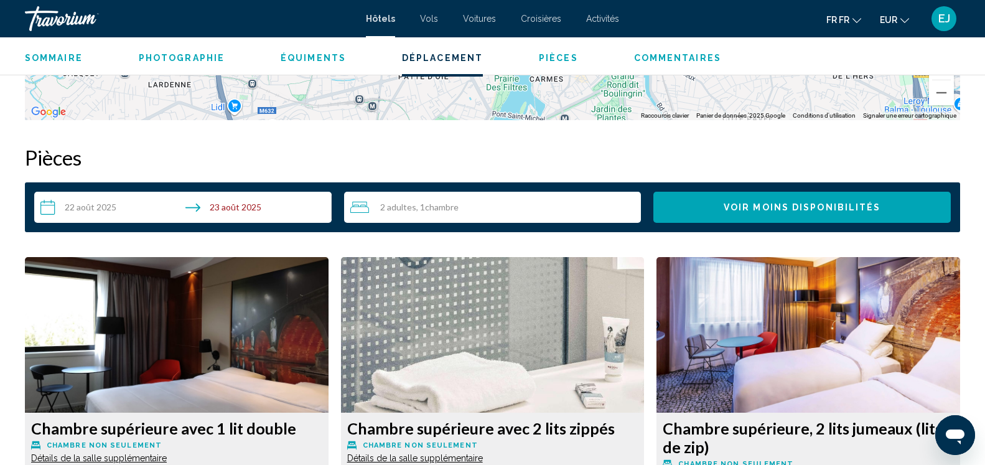
click at [95, 214] on input "**********" at bounding box center [185, 209] width 303 height 35
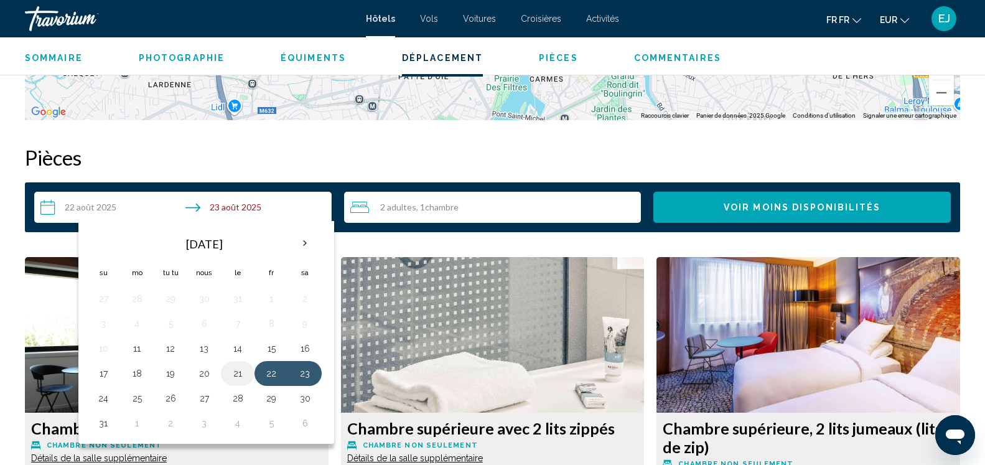
click at [240, 374] on button "21" at bounding box center [238, 373] width 20 height 17
click at [311, 372] on button "23" at bounding box center [305, 373] width 20 height 17
type input "**********"
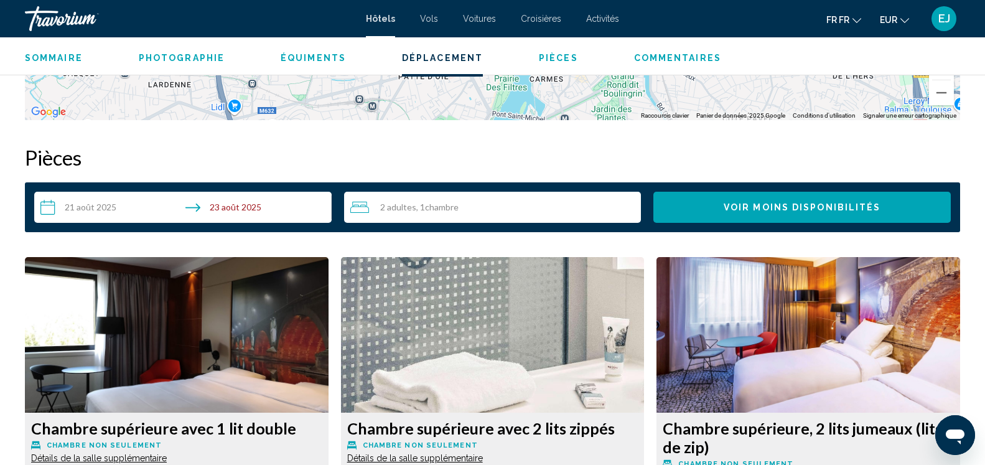
click at [418, 200] on div "2 Adultes adultes , 1 Chambre des pièces" at bounding box center [495, 207] width 291 height 15
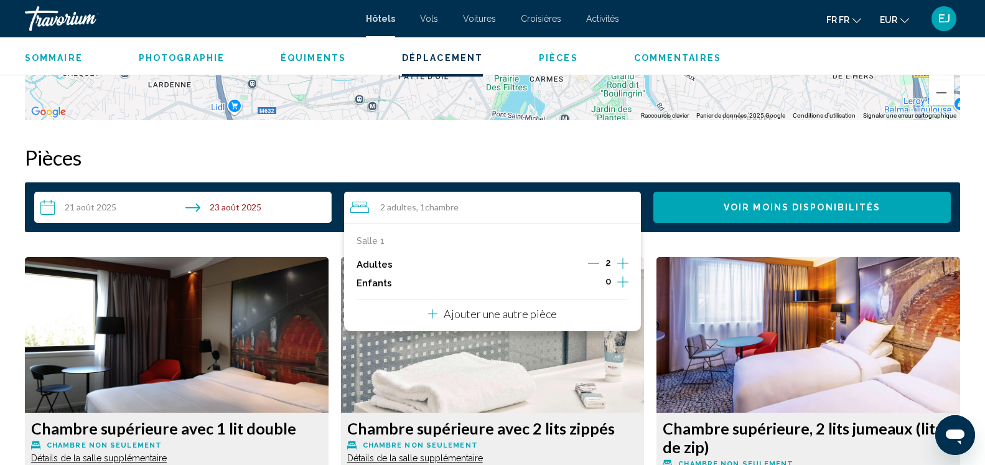
click at [598, 261] on icon "Décrément des adultes" at bounding box center [593, 263] width 11 height 11
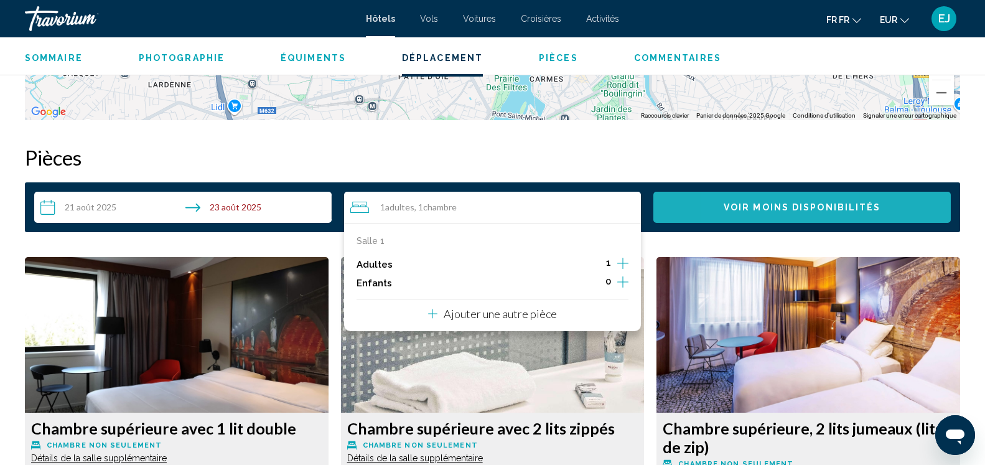
click at [747, 210] on span "Voir moins disponibilités" at bounding box center [802, 208] width 157 height 10
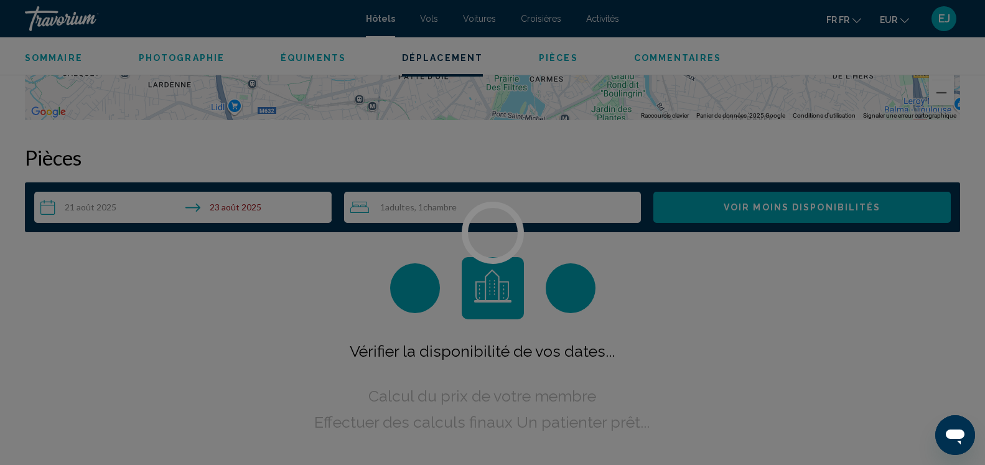
scroll to position [0, 0]
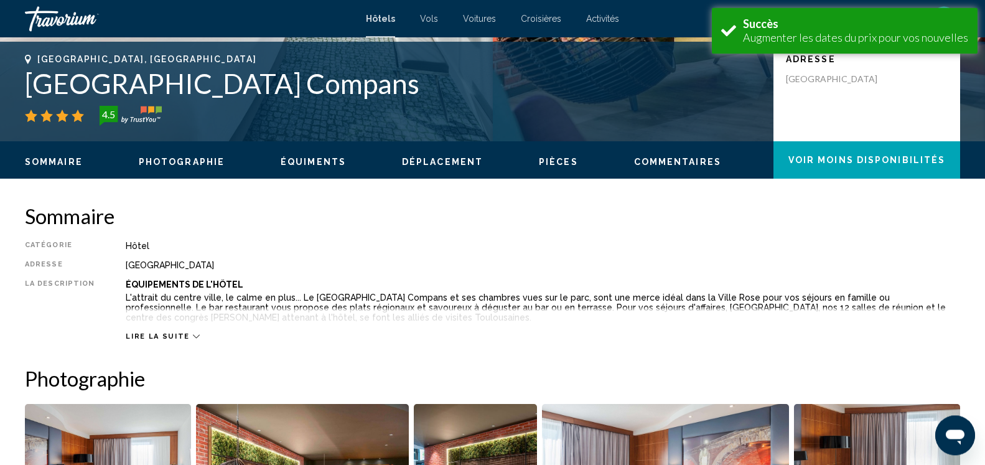
scroll to position [317, 0]
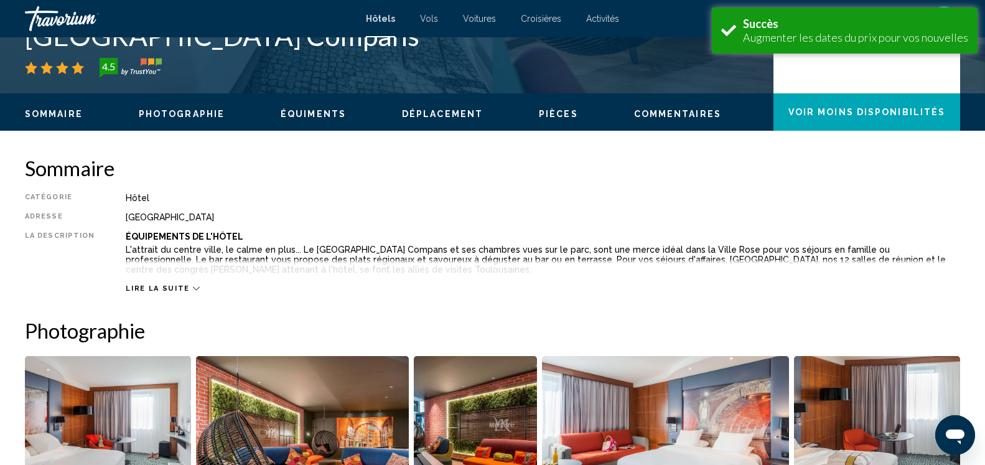
click at [865, 112] on span "Voir moins disponibilités" at bounding box center [867, 113] width 157 height 10
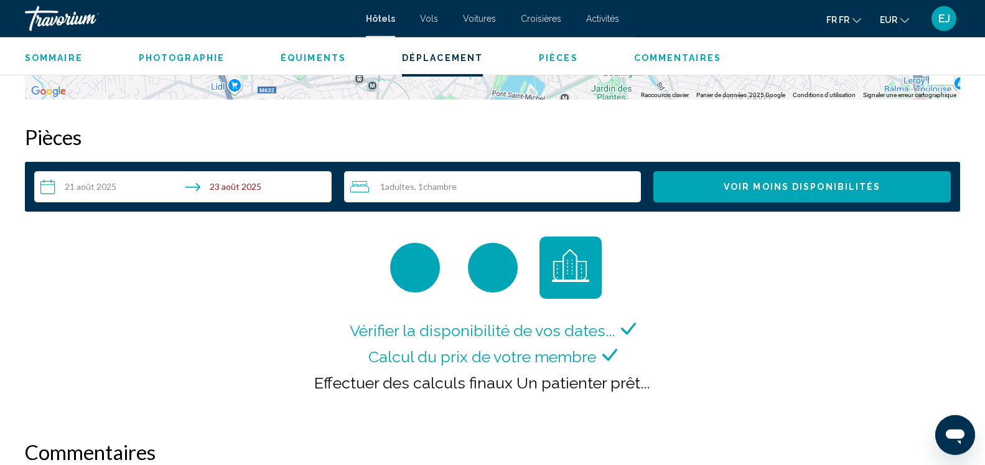
scroll to position [1465, 0]
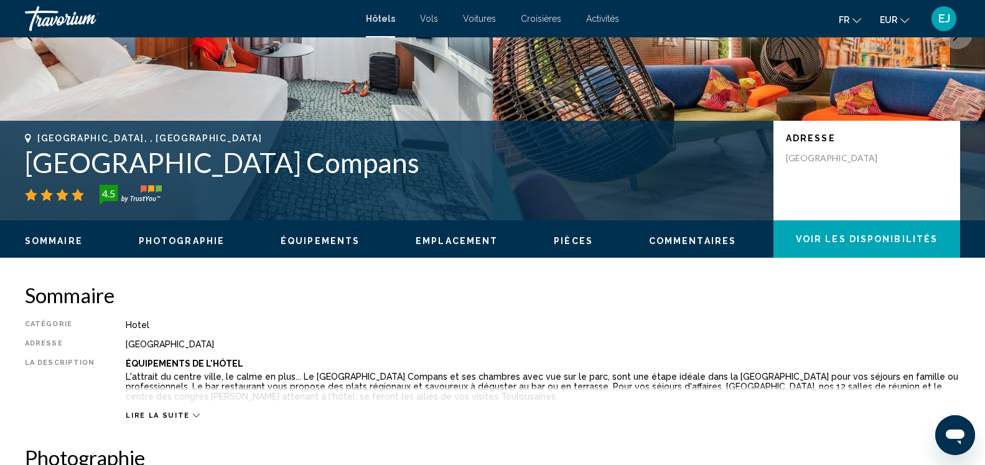
scroll to position [190, 0]
click at [870, 240] on span "Voir les disponibilités" at bounding box center [867, 240] width 142 height 10
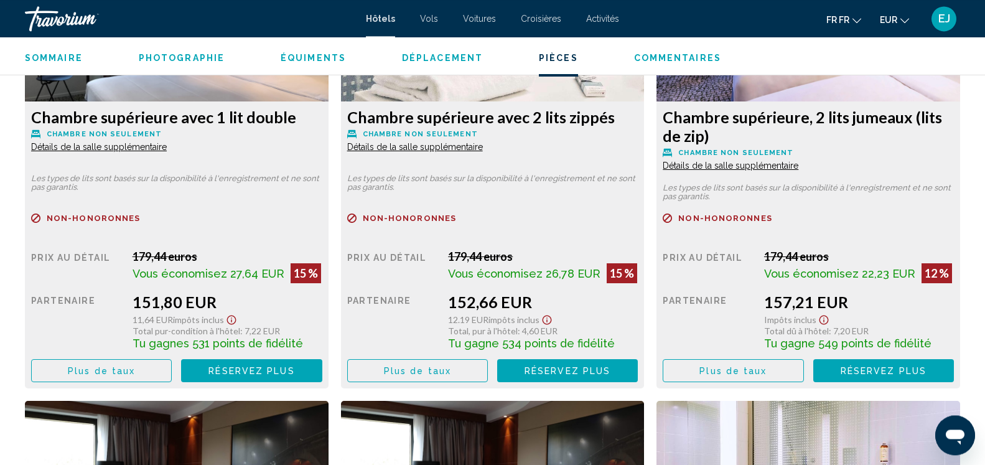
scroll to position [1782, 0]
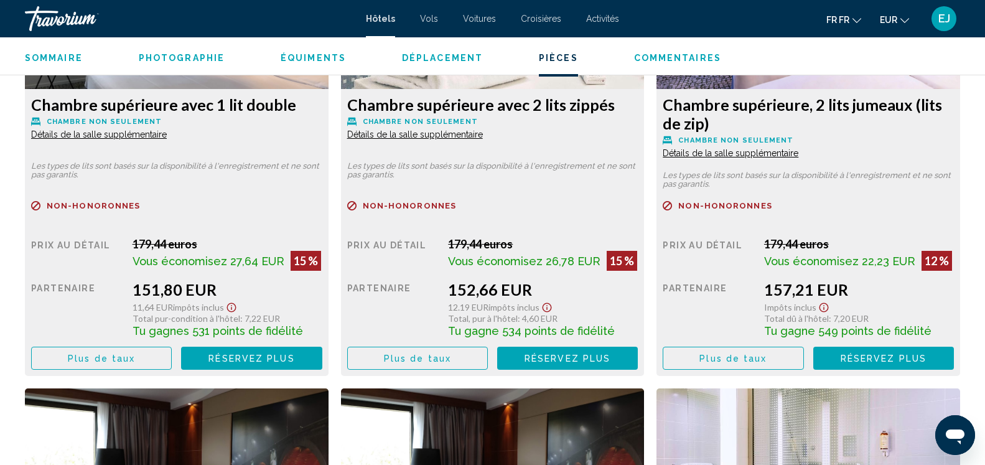
click at [122, 360] on span "Plus de taux" at bounding box center [101, 359] width 67 height 10
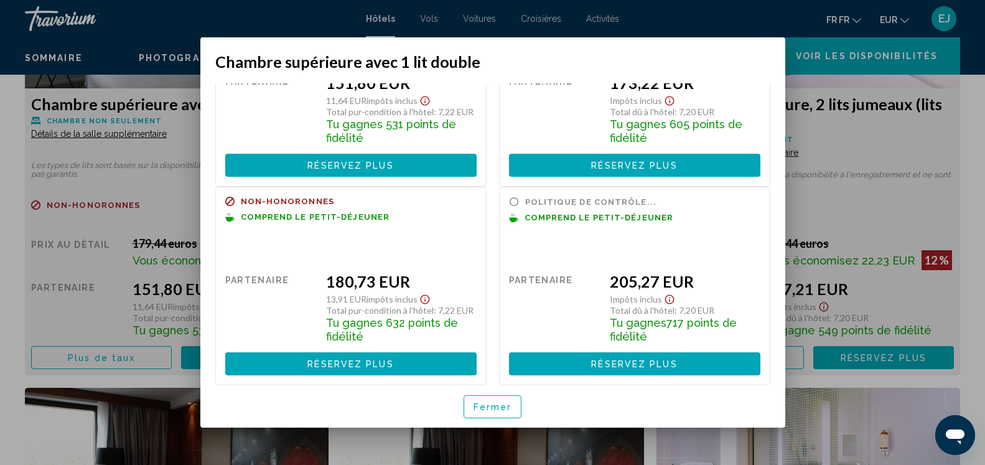
scroll to position [143, 0]
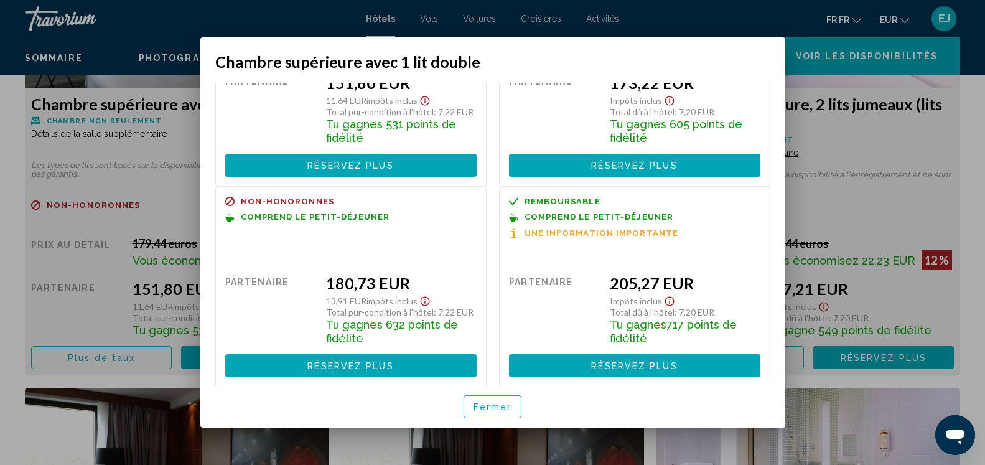
click at [339, 364] on span "Réservez plus" at bounding box center [351, 366] width 86 height 10
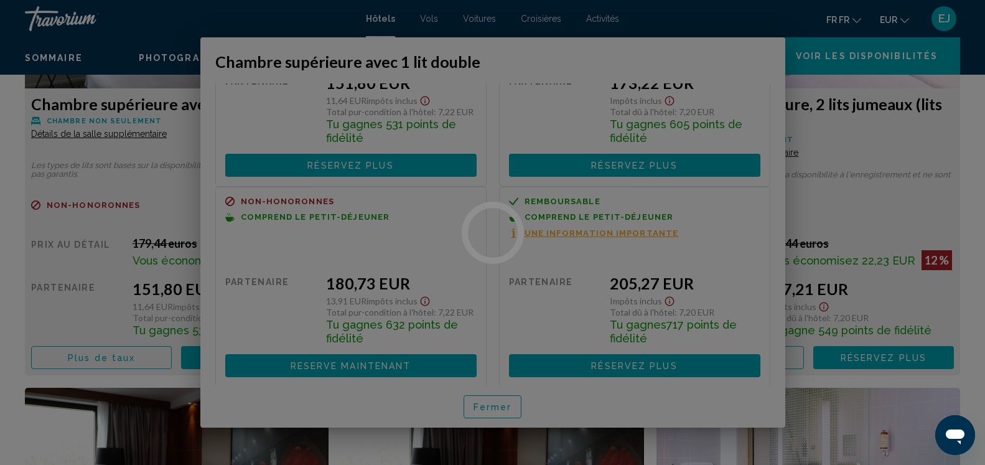
scroll to position [1783, 0]
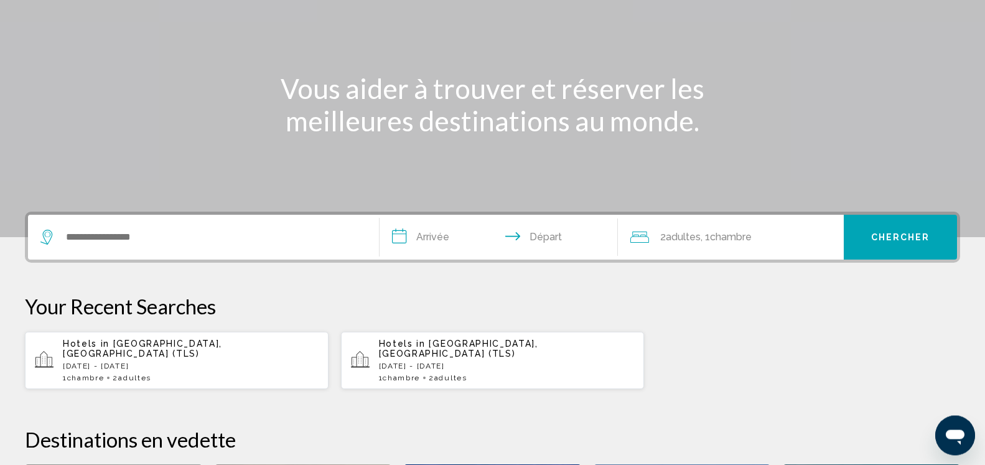
scroll to position [254, 0]
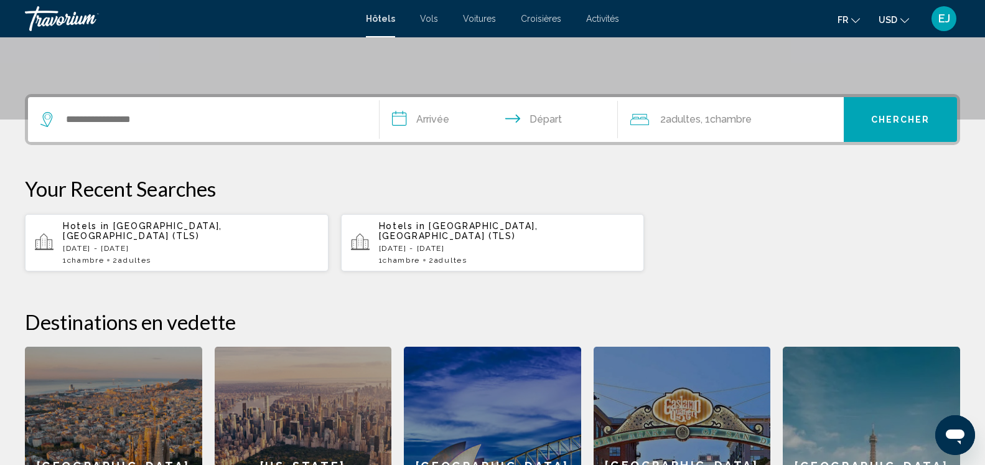
click at [532, 244] on p "[DATE] - [DATE]" at bounding box center [507, 248] width 256 height 9
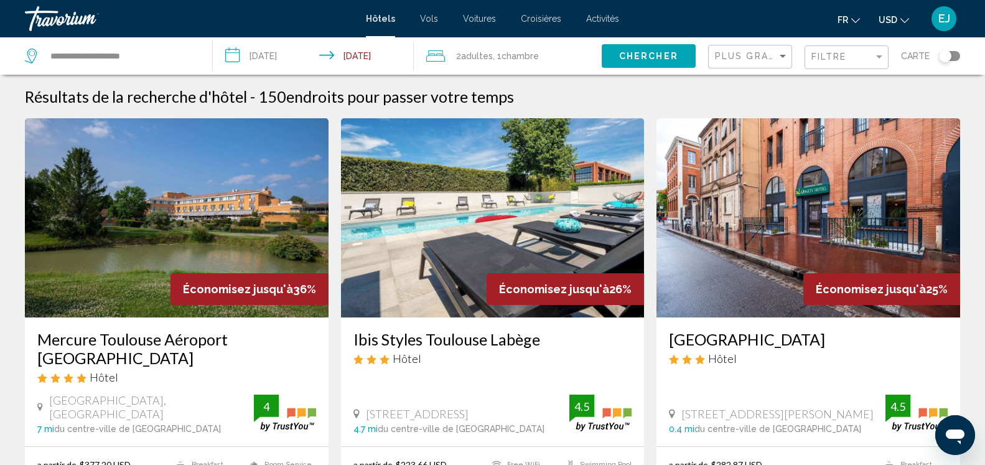
click at [892, 19] on span "USD" at bounding box center [888, 20] width 19 height 10
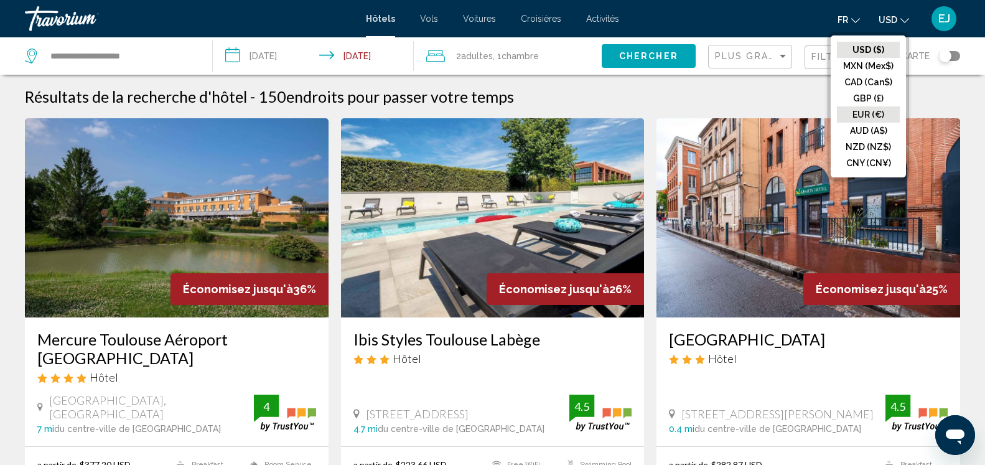
click at [866, 115] on button "EUR (€)" at bounding box center [868, 114] width 63 height 16
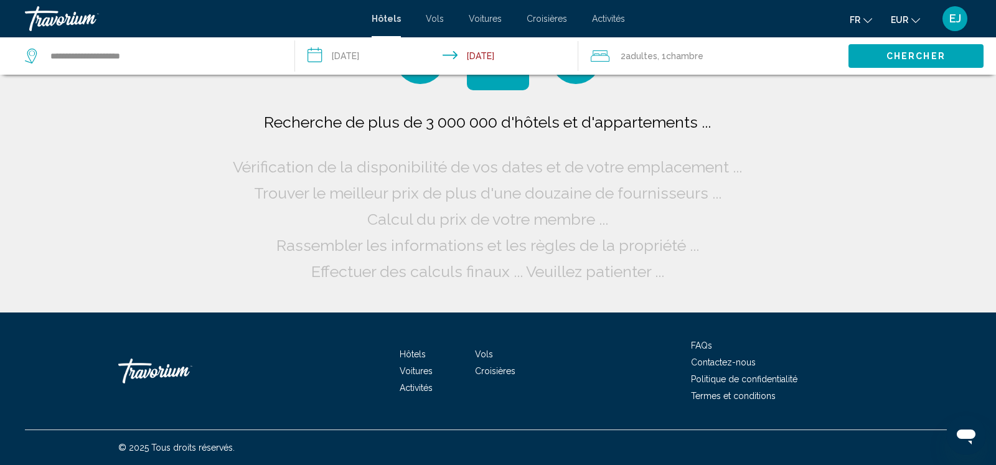
click at [627, 49] on span "2 Adulte Adultes" at bounding box center [639, 55] width 37 height 17
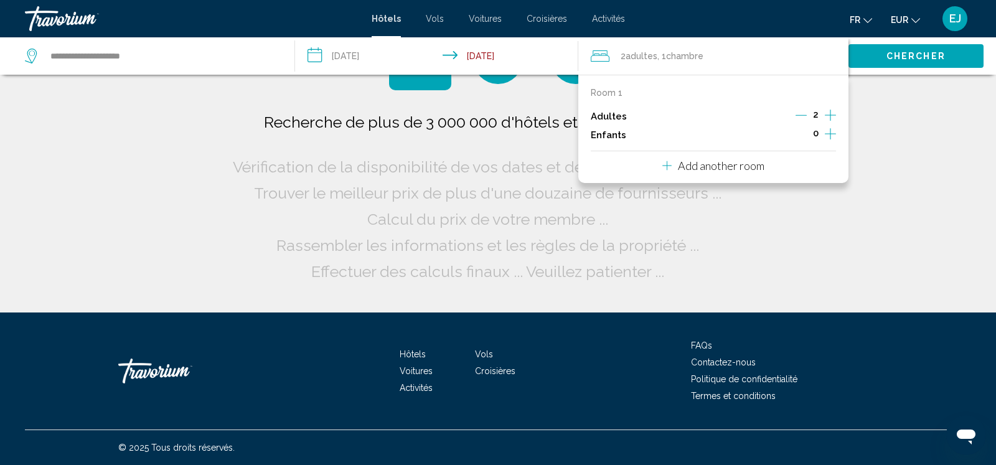
click at [804, 116] on icon "Decrement adults" at bounding box center [801, 115] width 11 height 11
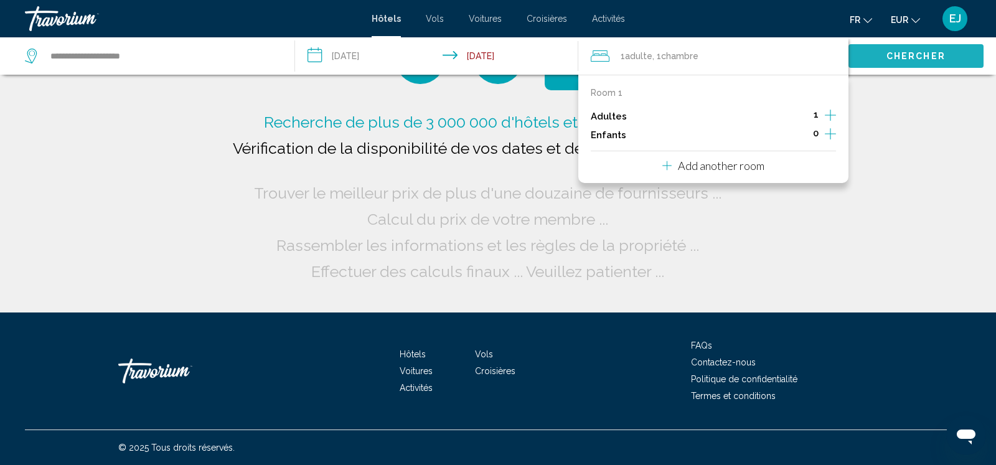
click at [888, 59] on span "Chercher" at bounding box center [915, 57] width 59 height 10
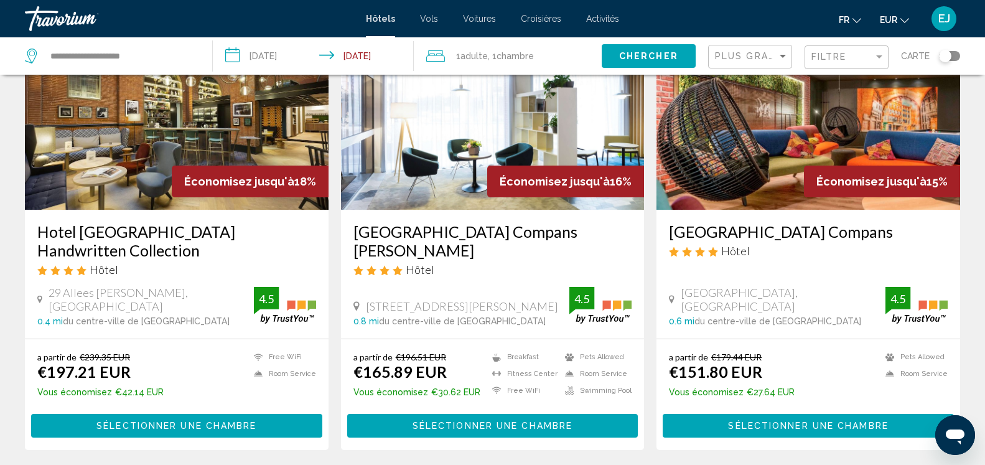
scroll to position [508, 0]
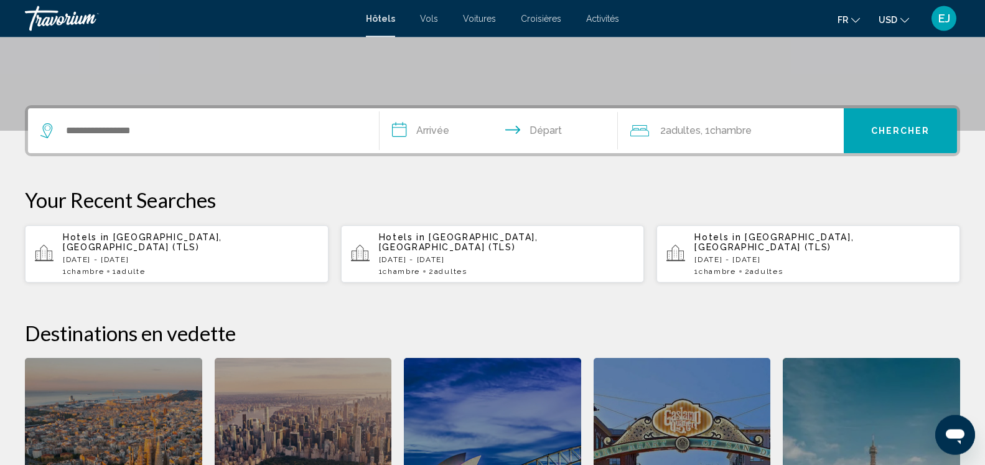
scroll to position [317, 0]
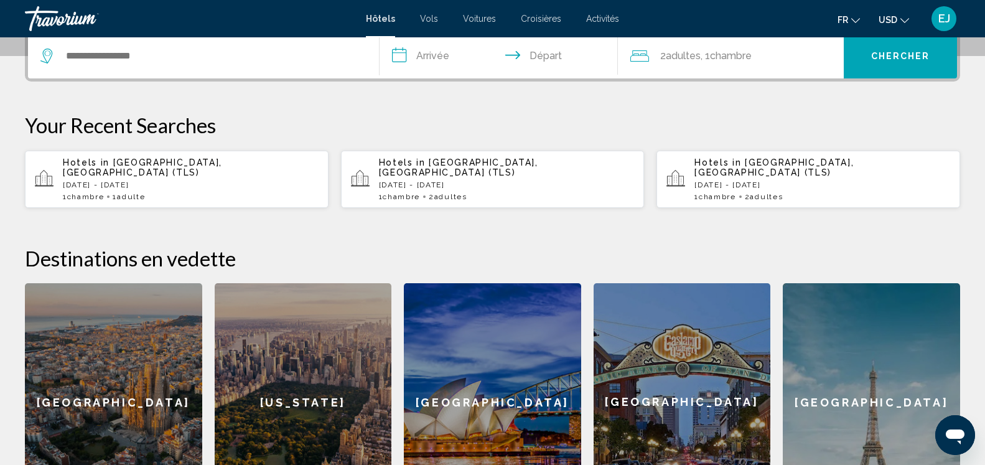
click at [459, 181] on p "[DATE] - [DATE]" at bounding box center [507, 185] width 256 height 9
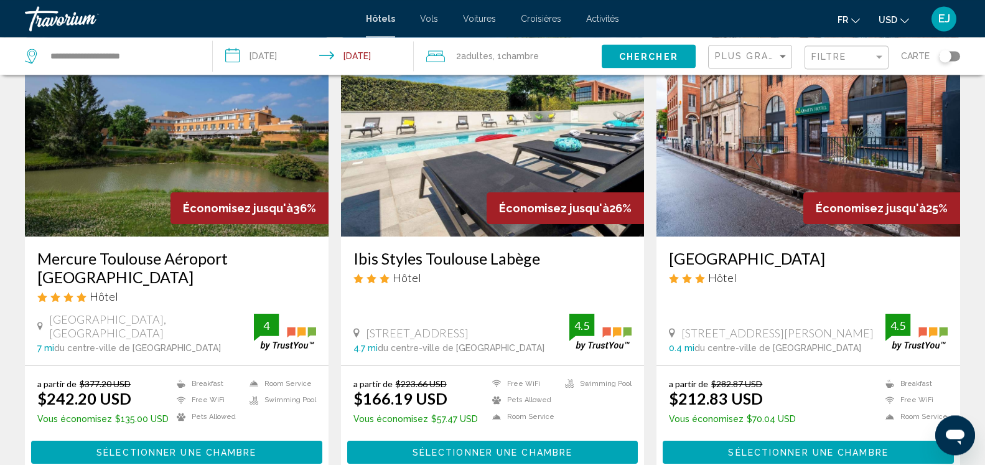
scroll to position [127, 0]
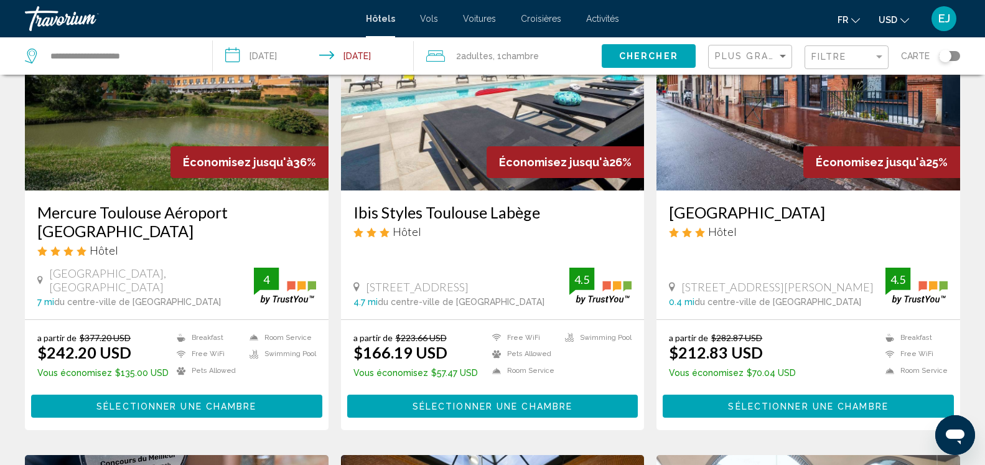
click at [493, 57] on span "Adultes" at bounding box center [477, 56] width 32 height 10
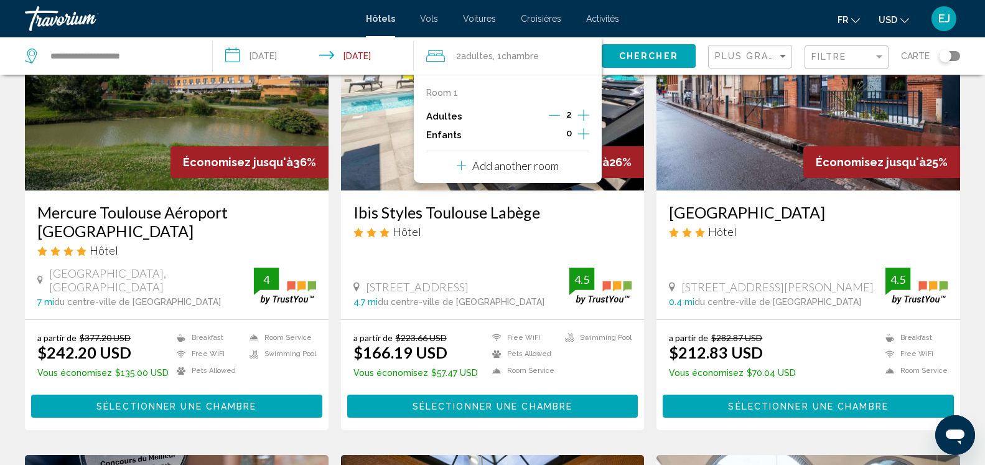
drag, startPoint x: 558, startPoint y: 112, endPoint x: 630, endPoint y: 147, distance: 80.2
click at [558, 112] on icon "Decrement adults" at bounding box center [554, 115] width 11 height 11
click at [908, 18] on icon "Change currency" at bounding box center [905, 20] width 9 height 9
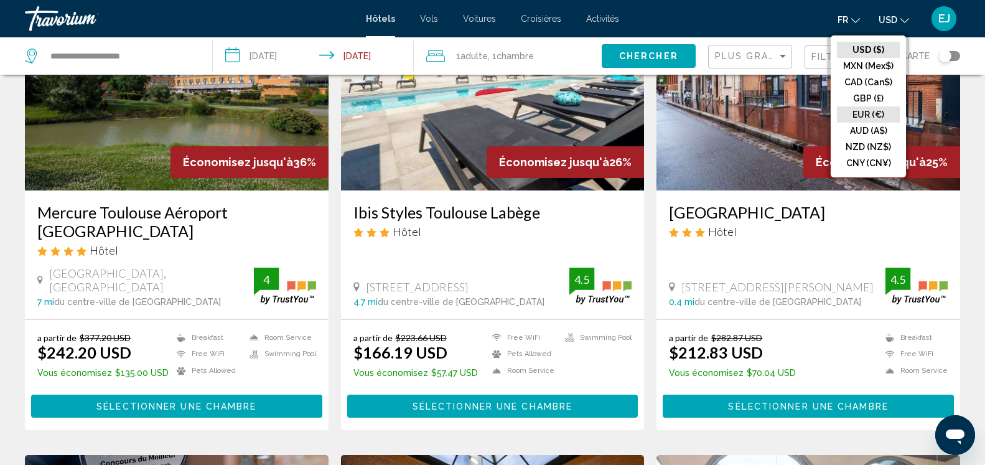
click at [872, 113] on button "EUR (€)" at bounding box center [868, 114] width 63 height 16
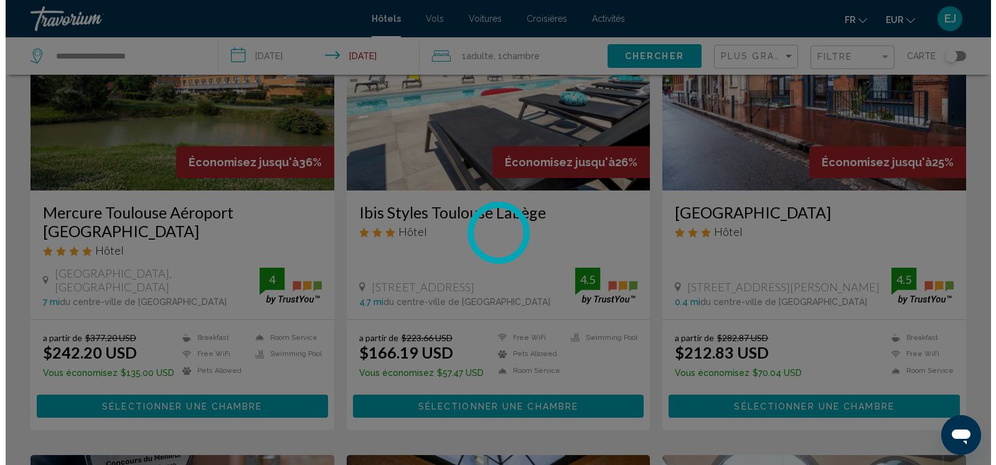
scroll to position [0, 0]
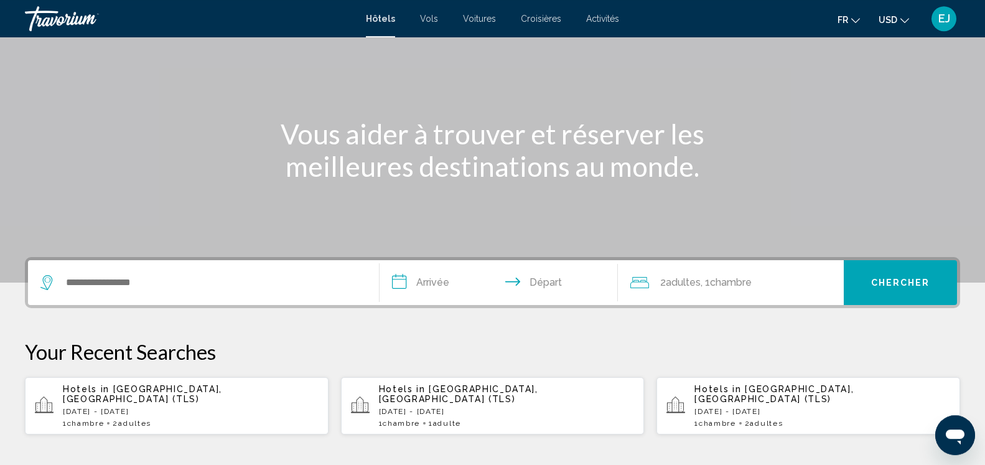
scroll to position [190, 0]
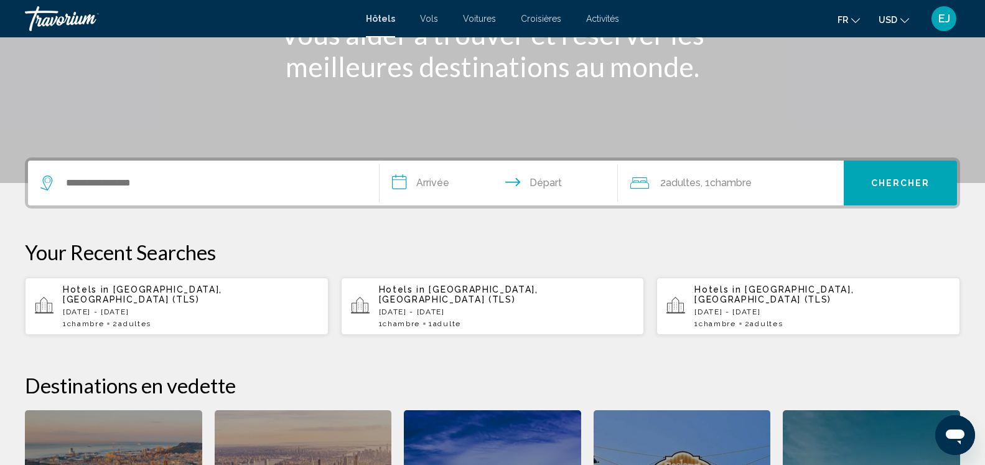
click at [473, 307] on div "Hotels in [GEOGRAPHIC_DATA], [GEOGRAPHIC_DATA] (TLS) [DATE] - [DATE] 1 Chambre …" at bounding box center [507, 306] width 256 height 44
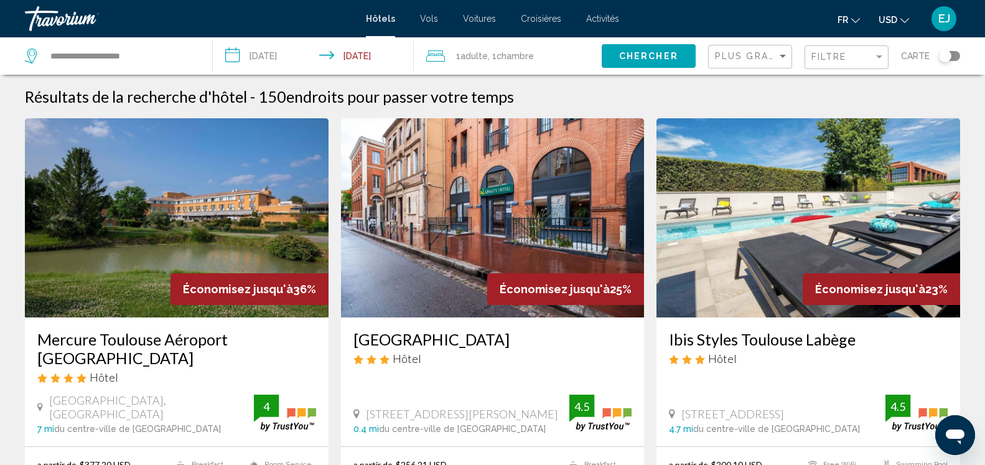
click at [901, 20] on button "USD USD ($) MXN (Mex$) CAD (Can$) GBP (£) EUR (€) AUD (A$) NZD (NZ$) CNY (CN¥)" at bounding box center [894, 20] width 31 height 18
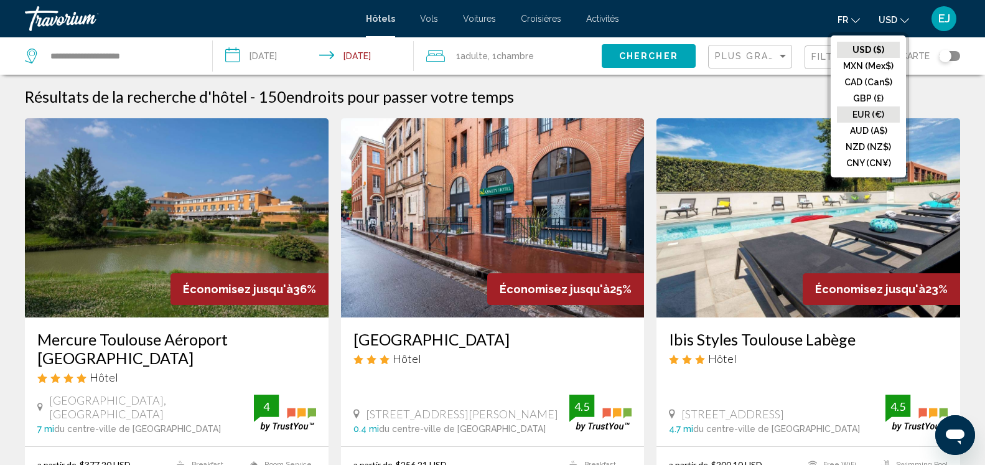
click at [867, 110] on button "EUR (€)" at bounding box center [868, 114] width 63 height 16
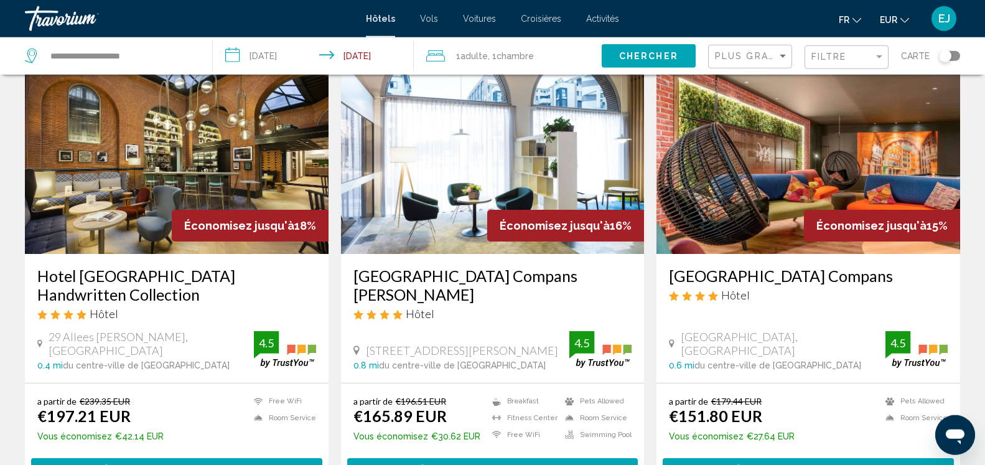
scroll to position [508, 0]
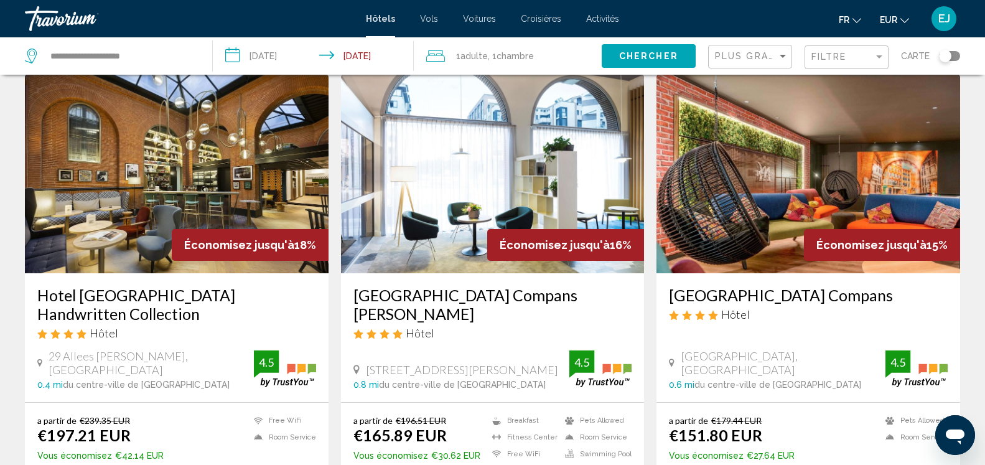
click at [730, 286] on h3 "[GEOGRAPHIC_DATA] Compans" at bounding box center [808, 295] width 279 height 19
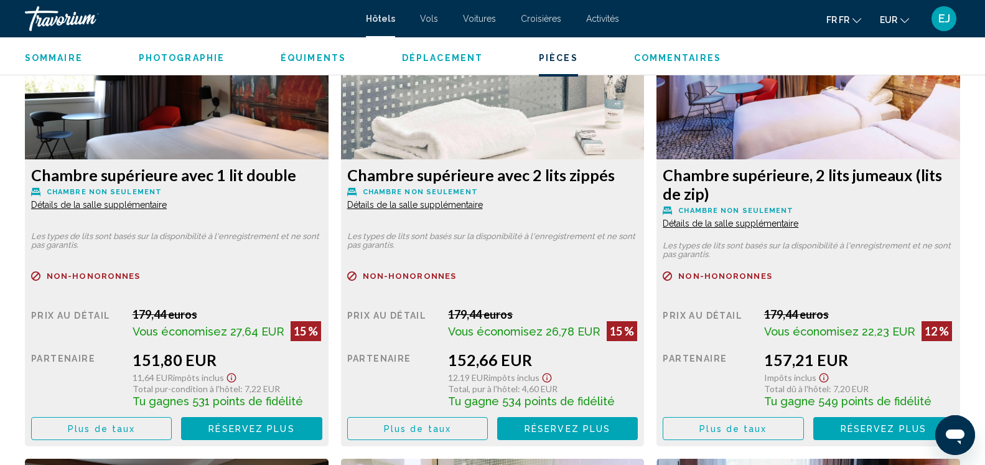
scroll to position [1775, 0]
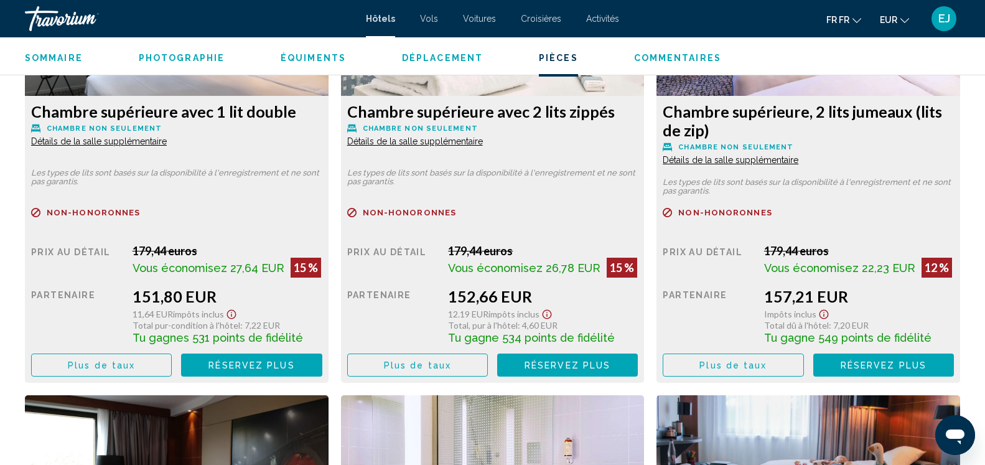
click at [111, 369] on span "Plus de taux" at bounding box center [101, 365] width 67 height 10
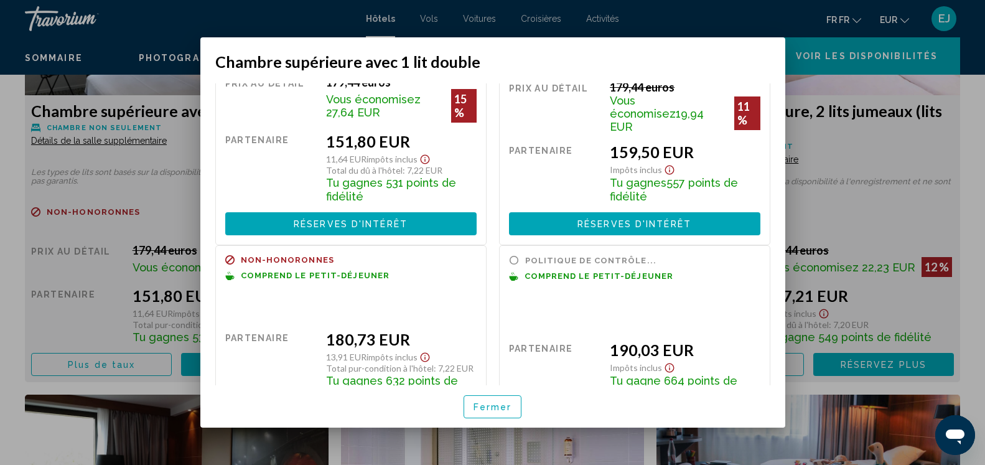
scroll to position [140, 0]
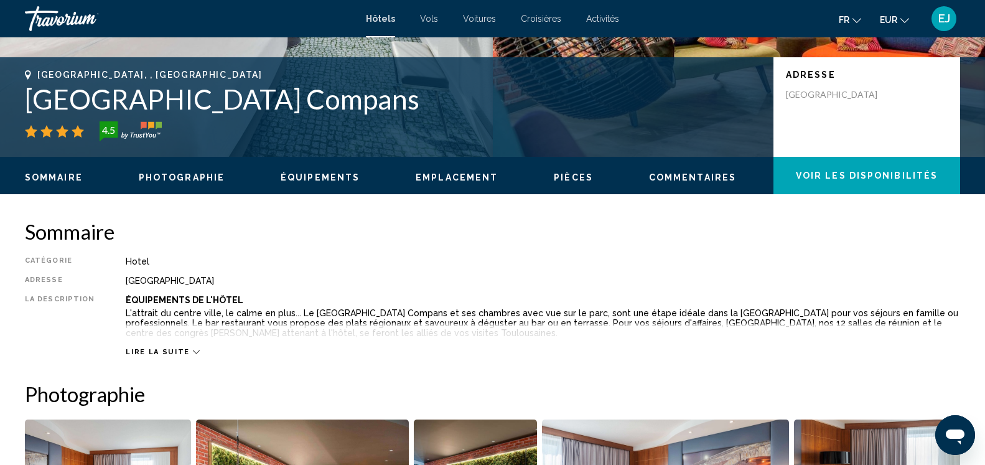
scroll to position [444, 0]
